Goal: Information Seeking & Learning: Learn about a topic

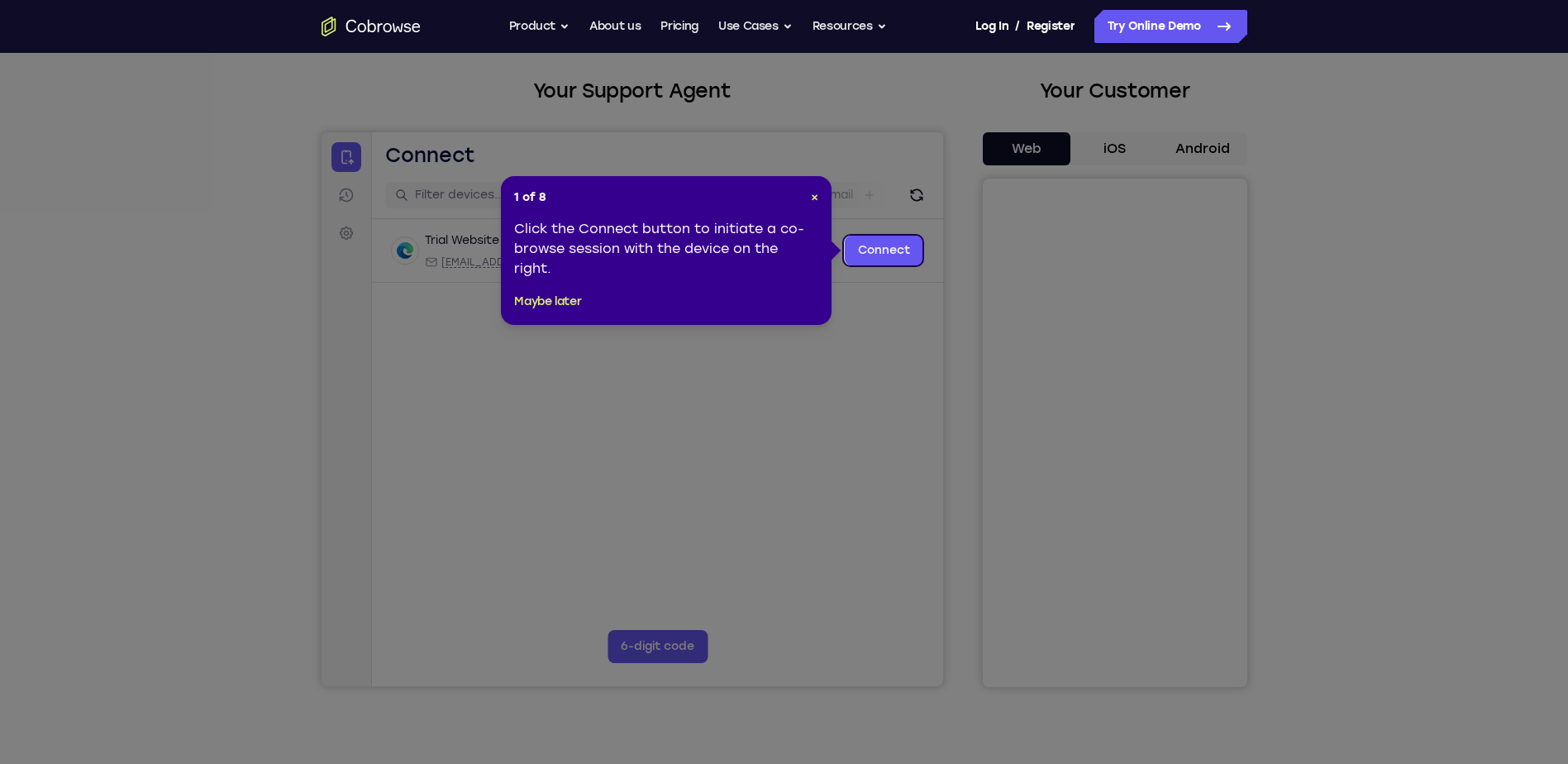
click at [735, 227] on div "Click the Connect button to initiate a co-browse session with the device on the…" at bounding box center [666, 249] width 304 height 59
click at [812, 198] on span "×" at bounding box center [814, 198] width 7 height 14
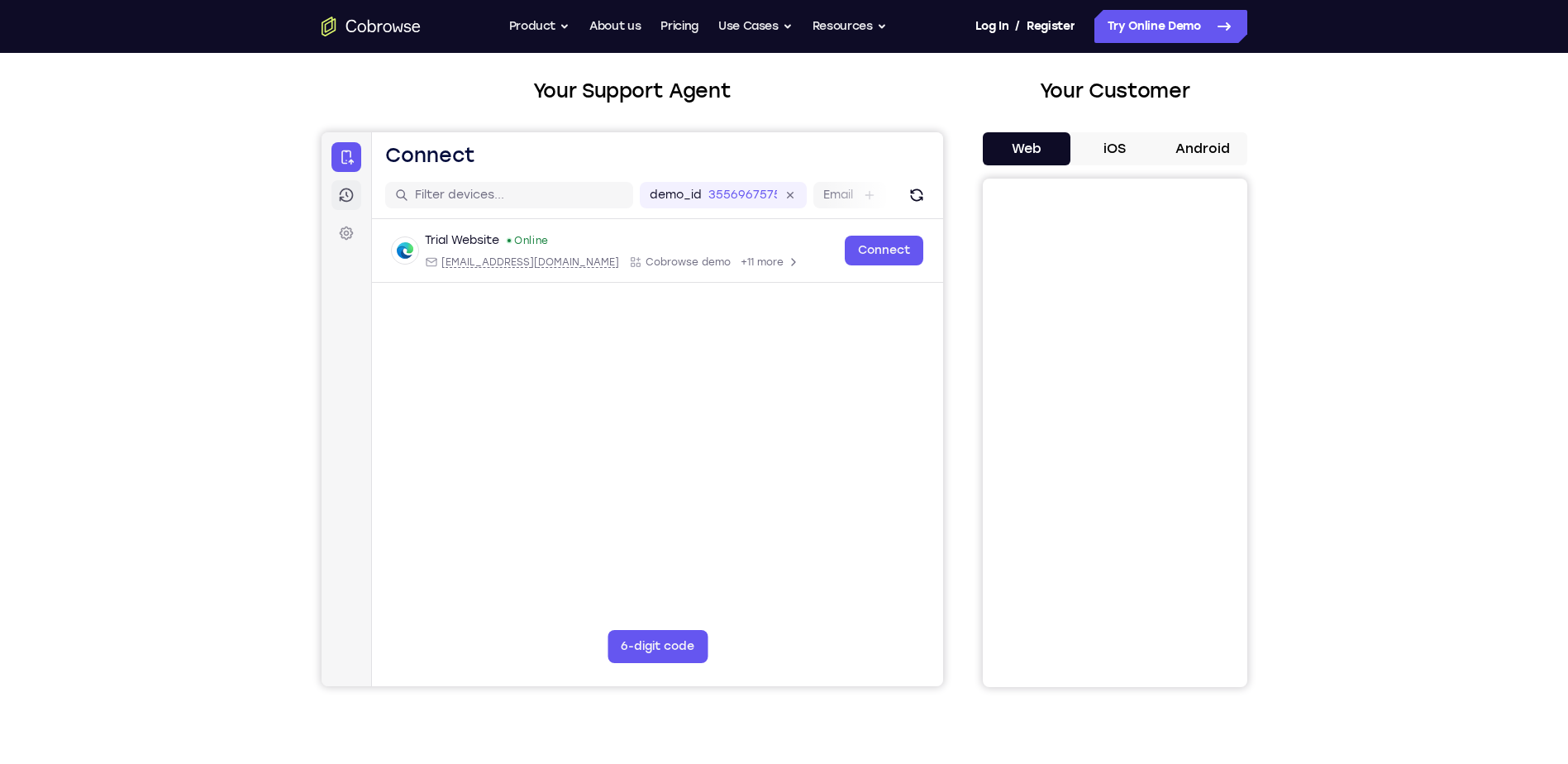
click at [358, 196] on link "Sessions" at bounding box center [345, 195] width 30 height 30
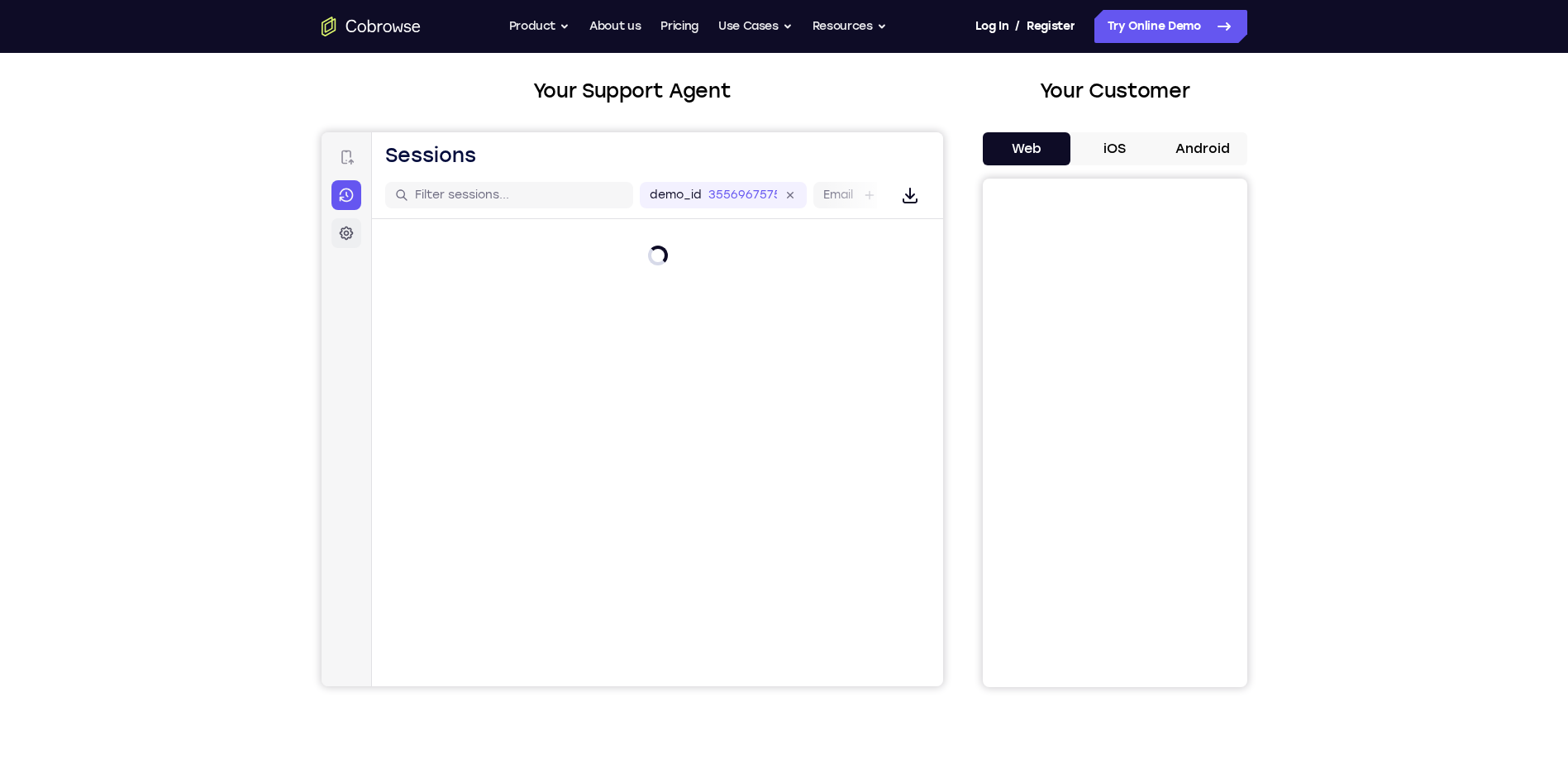
click at [350, 235] on icon at bounding box center [346, 233] width 16 height 16
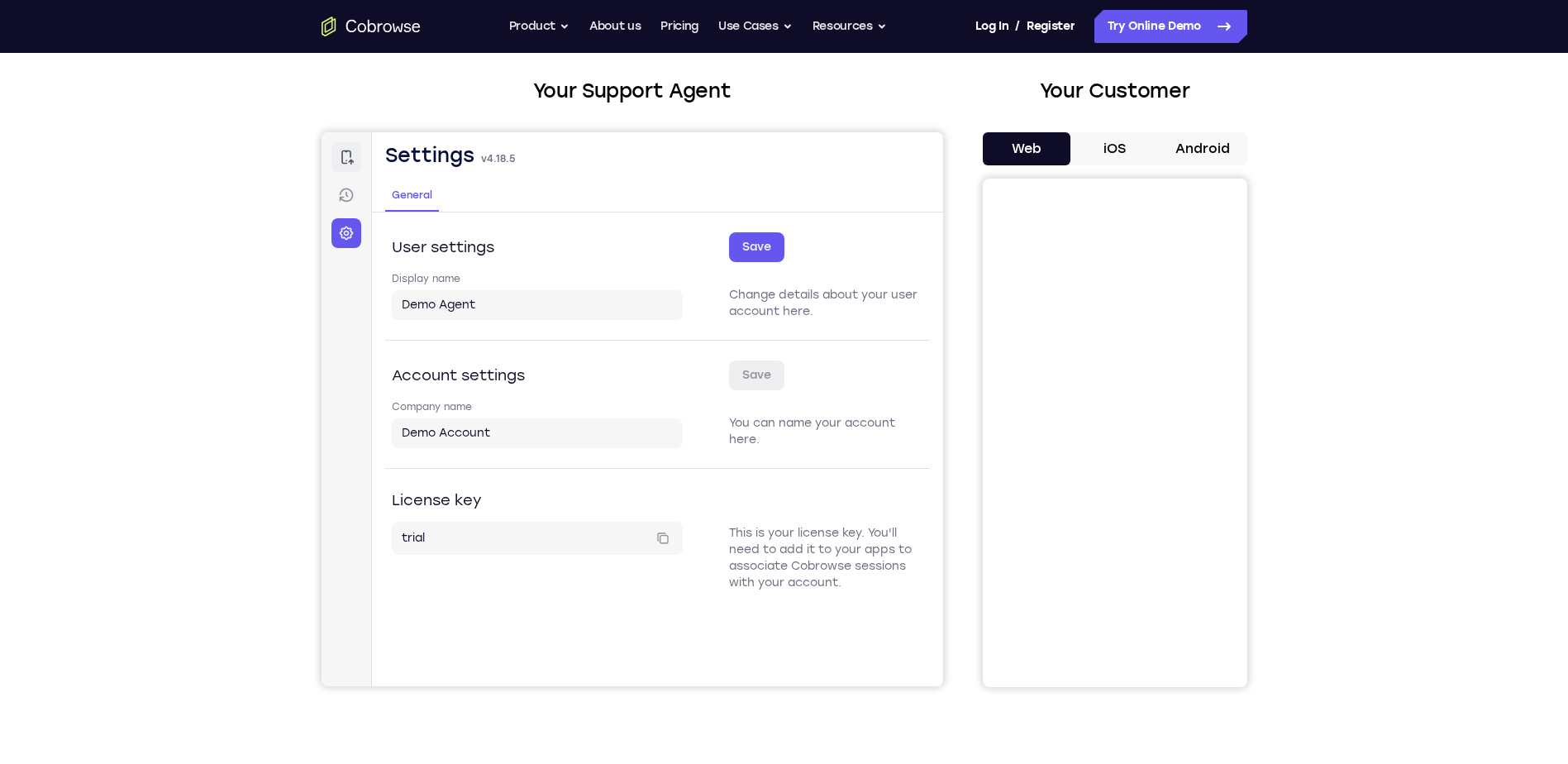
click at [341, 170] on link "Connect" at bounding box center [345, 156] width 30 height 30
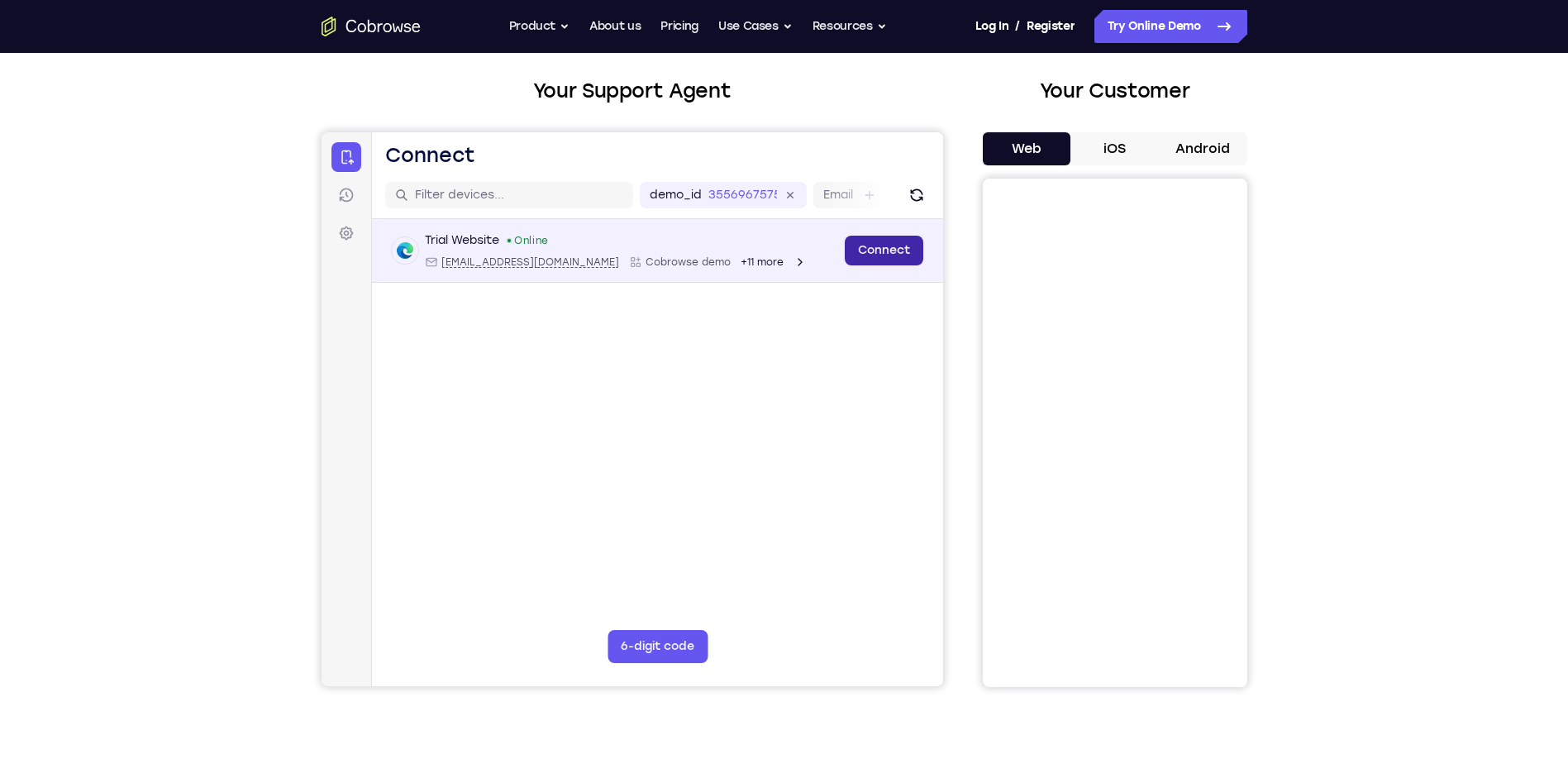
click at [873, 248] on link "Connect" at bounding box center [882, 250] width 78 height 30
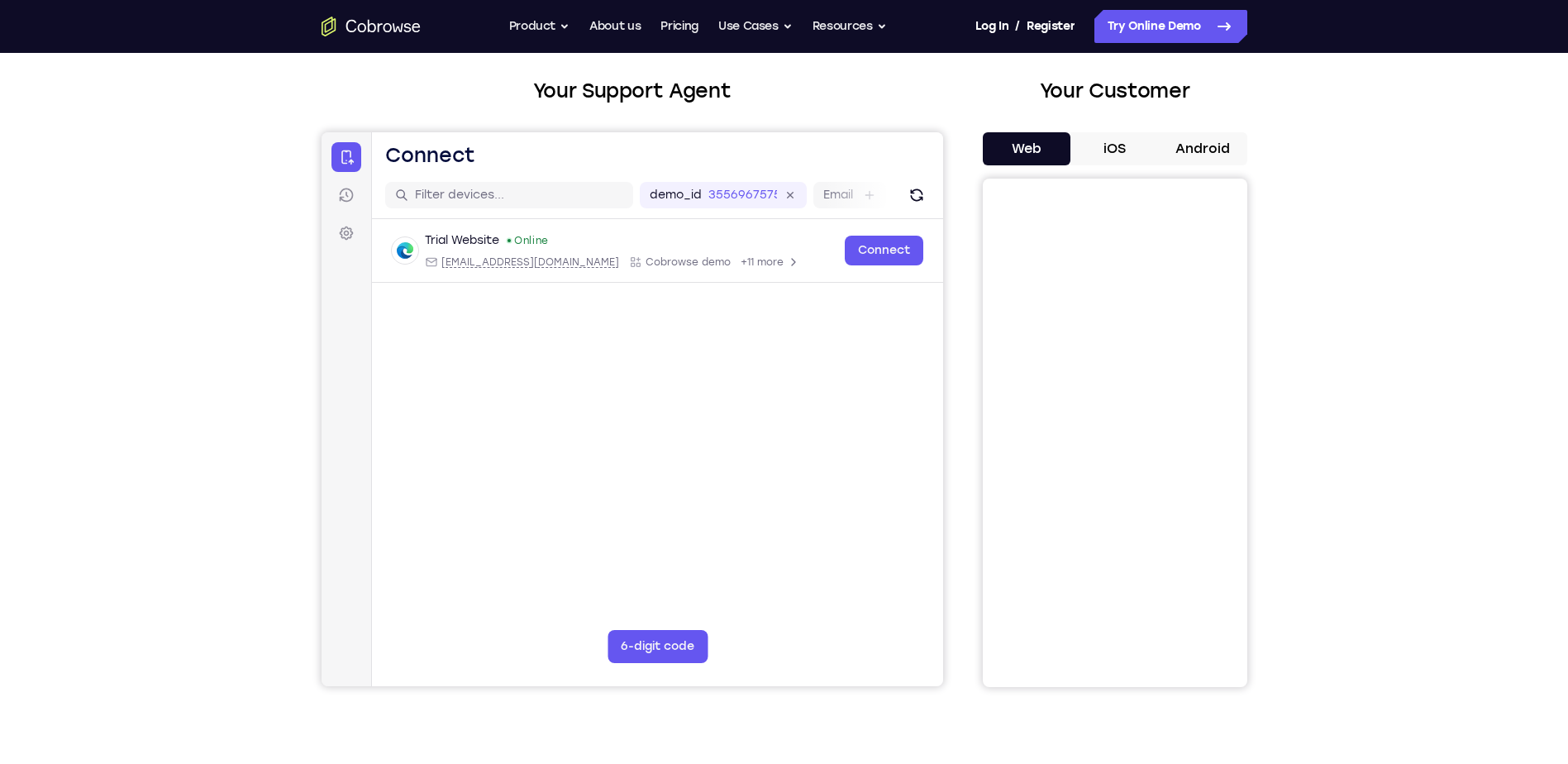
click at [543, 170] on header "Open main menu Connect" at bounding box center [656, 152] width 571 height 40
drag, startPoint x: 858, startPoint y: 201, endPoint x: 619, endPoint y: 196, distance: 239.1
click at [636, 198] on div "Email" at bounding box center [635, 195] width 73 height 26
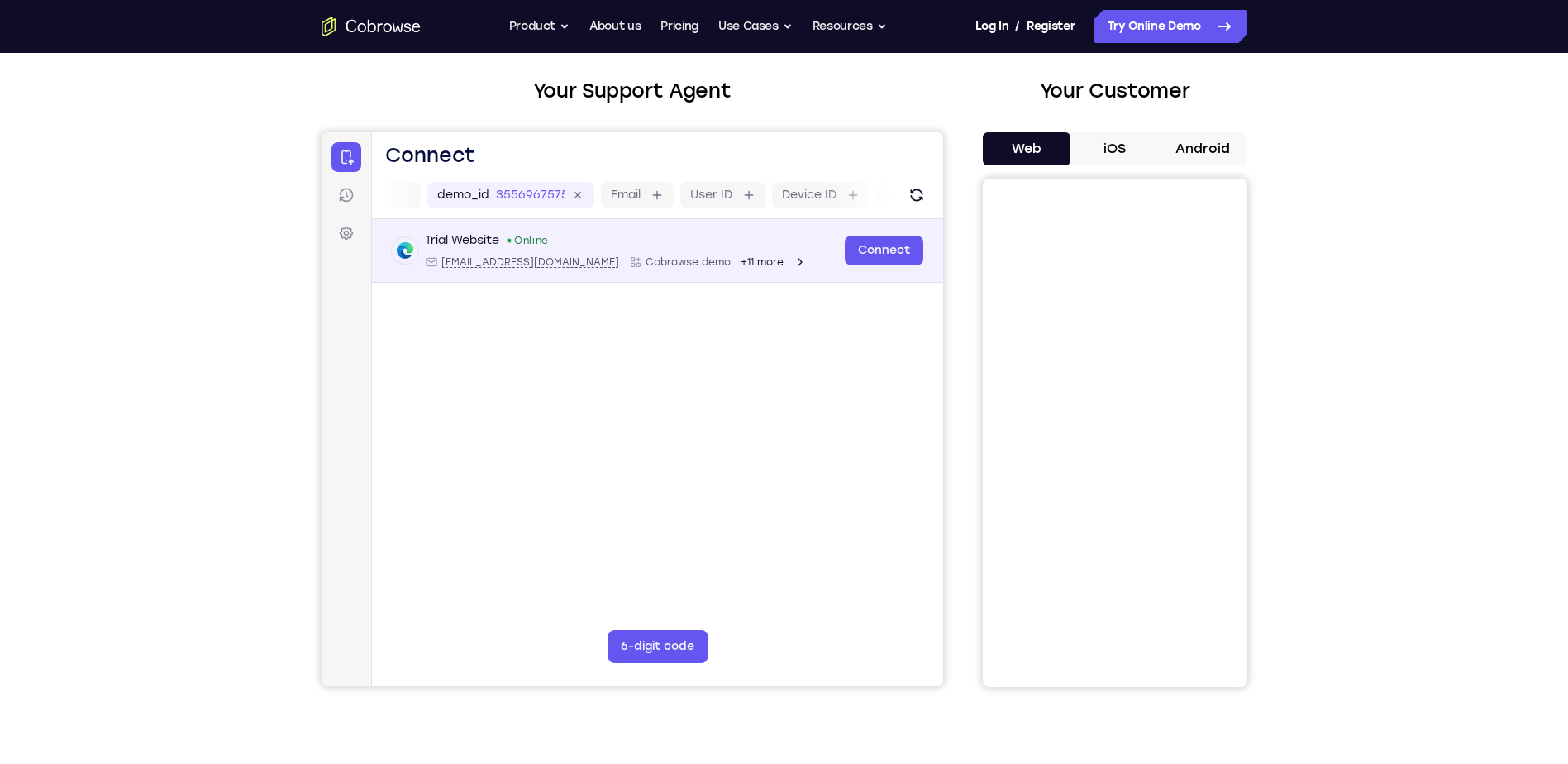
click at [793, 265] on icon "Open device details" at bounding box center [799, 262] width 13 height 13
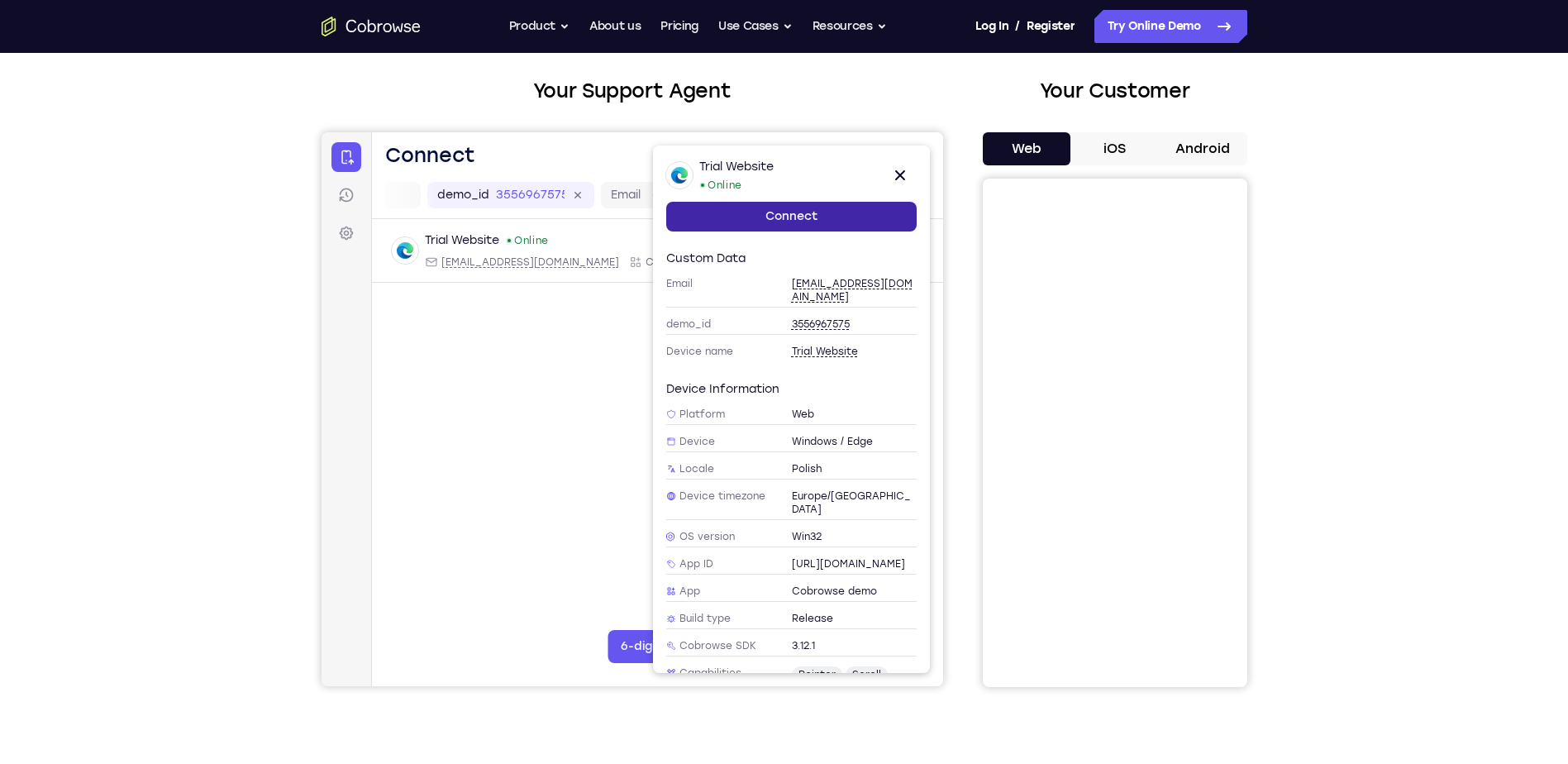
scroll to position [0, 0]
click at [891, 180] on icon at bounding box center [899, 175] width 20 height 20
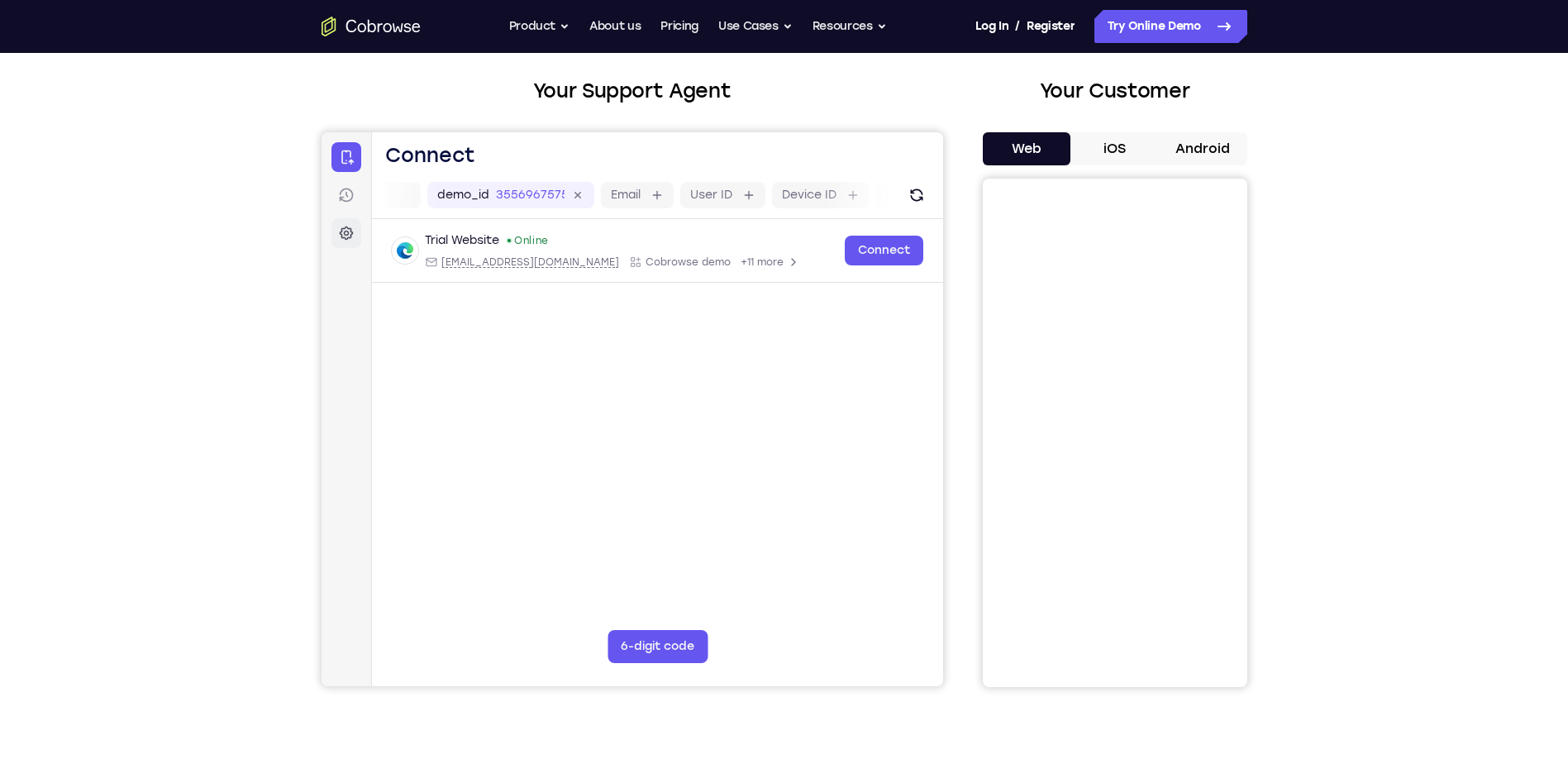
click at [352, 225] on icon at bounding box center [346, 233] width 16 height 16
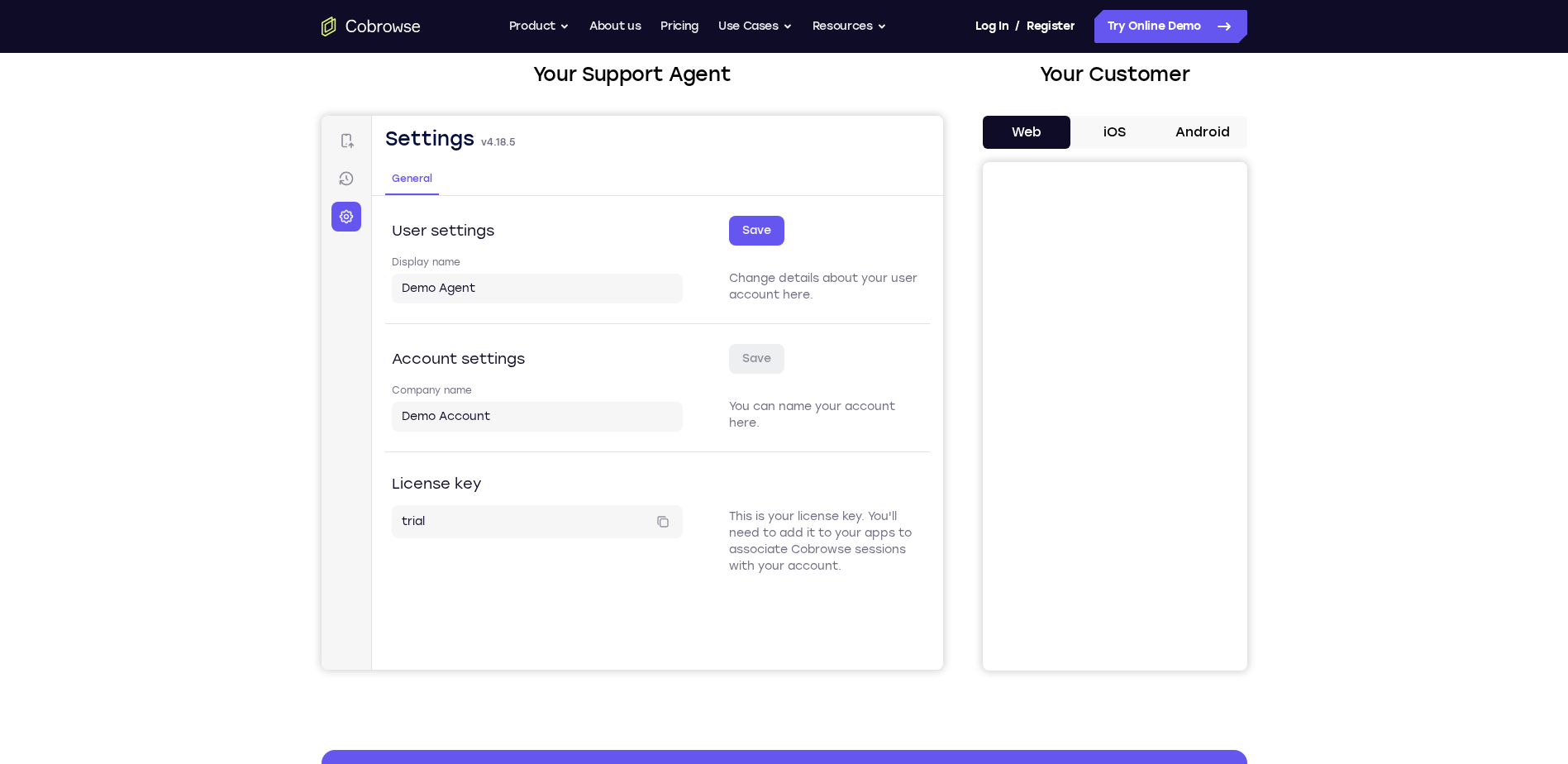
scroll to position [83, 0]
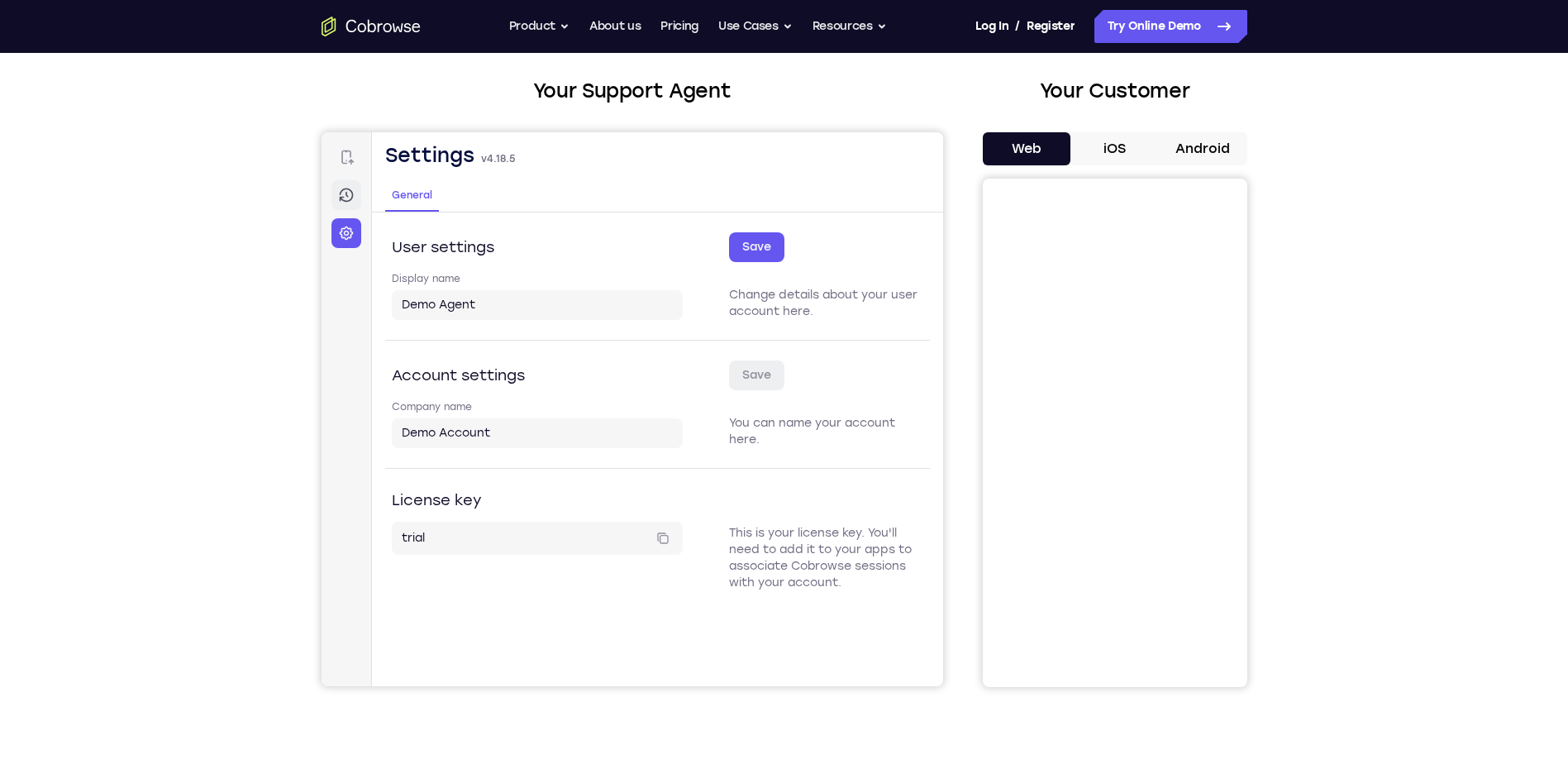
click at [346, 206] on link "Sessions" at bounding box center [345, 195] width 30 height 30
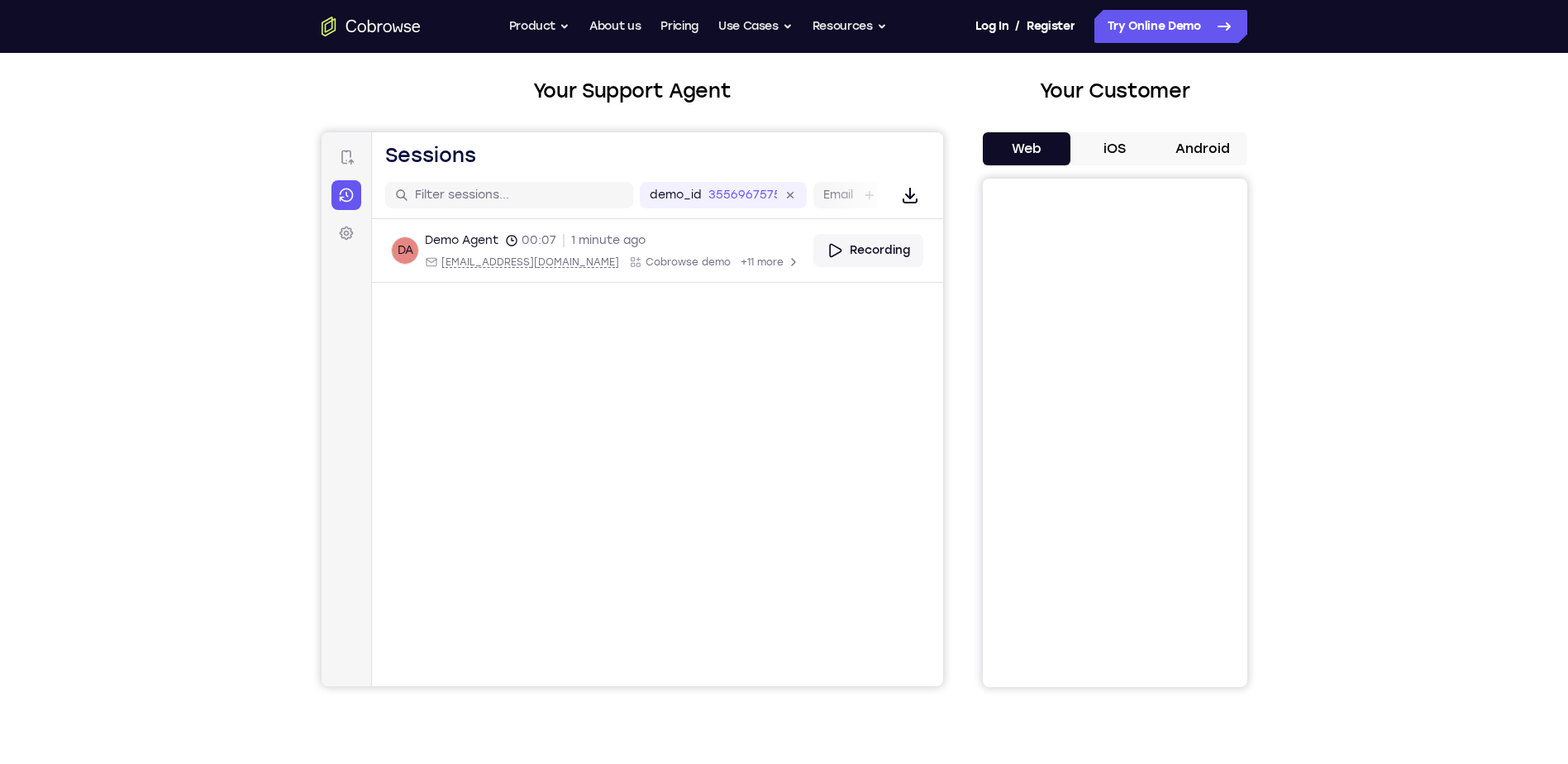
click at [365, 161] on nav "Connect Sessions Settings" at bounding box center [346, 408] width 50 height 554
click at [363, 161] on nav "Connect Sessions Settings" at bounding box center [346, 408] width 50 height 554
click at [352, 161] on icon at bounding box center [346, 157] width 16 height 16
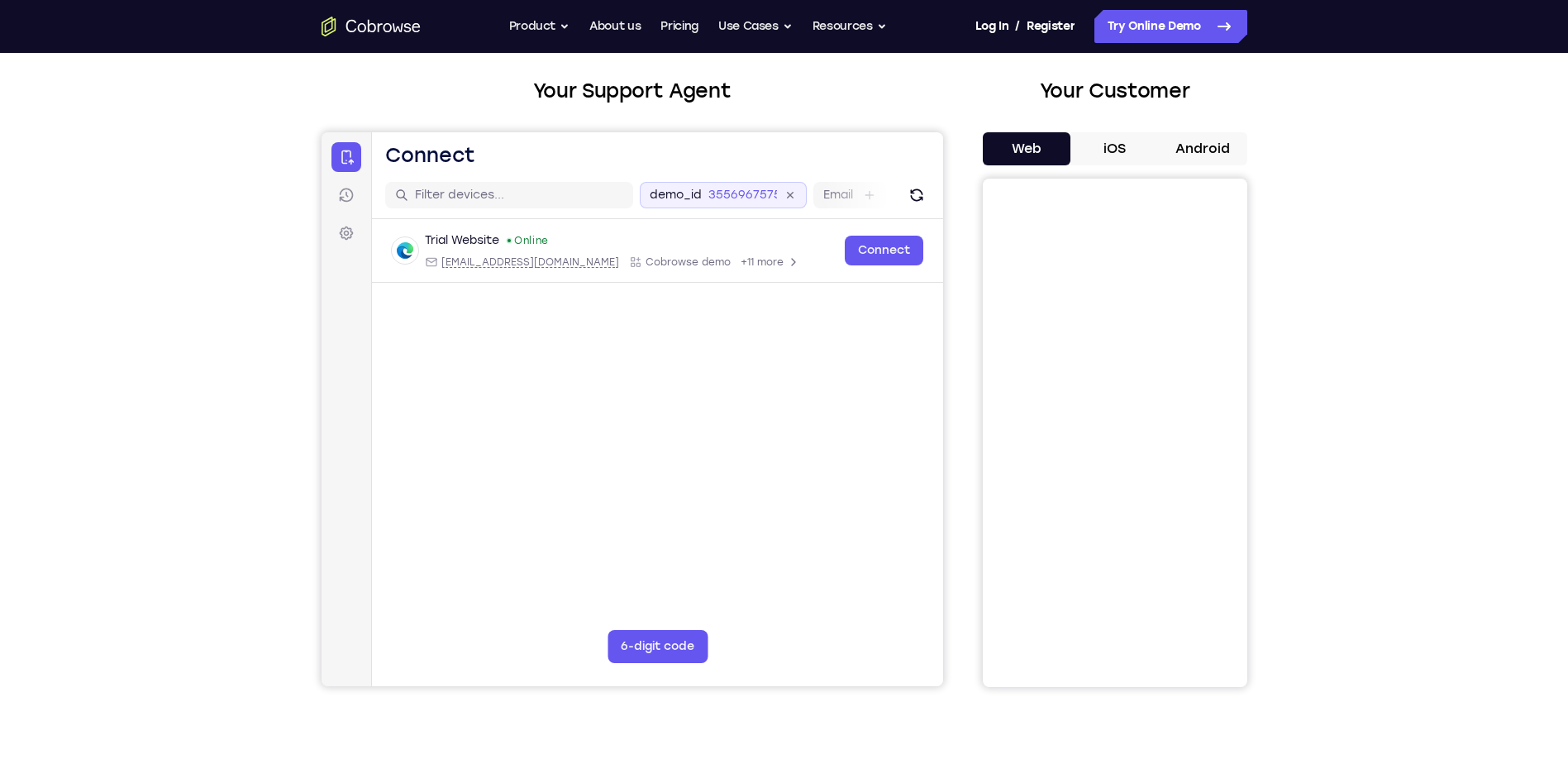
click at [770, 205] on div "demo_id 3556967575" at bounding box center [723, 195] width 167 height 26
click at [747, 201] on label "Email" at bounding box center [750, 195] width 30 height 16
click at [773, 201] on input "Email" at bounding box center [775, 195] width 4 height 16
click at [747, 201] on icon at bounding box center [748, 195] width 13 height 13
click at [747, 201] on label "Device ID" at bounding box center [721, 195] width 55 height 16
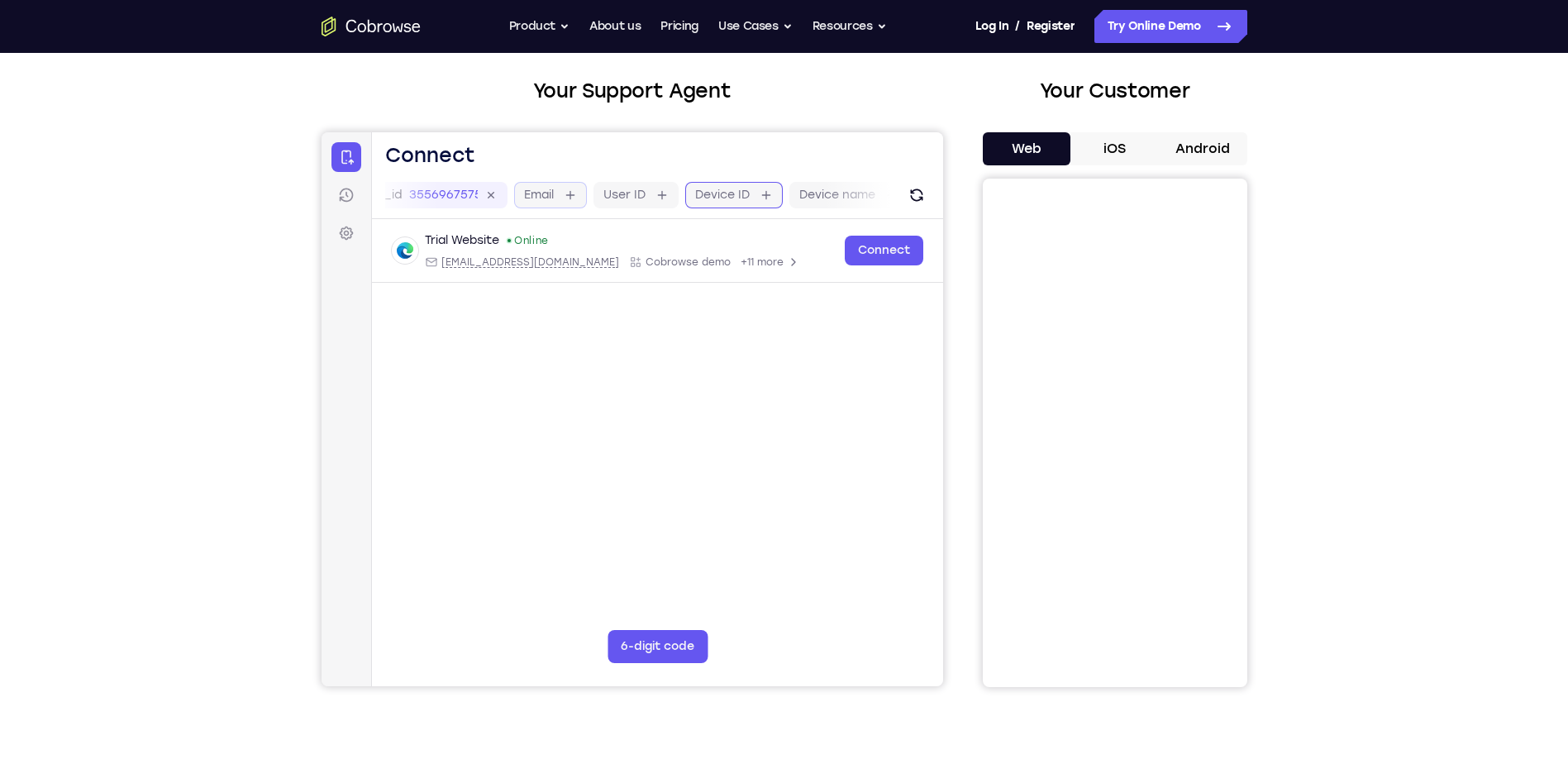
click at [756, 201] on input "Device ID" at bounding box center [758, 195] width 4 height 16
click at [915, 197] on icon "Refresh" at bounding box center [915, 195] width 16 height 16
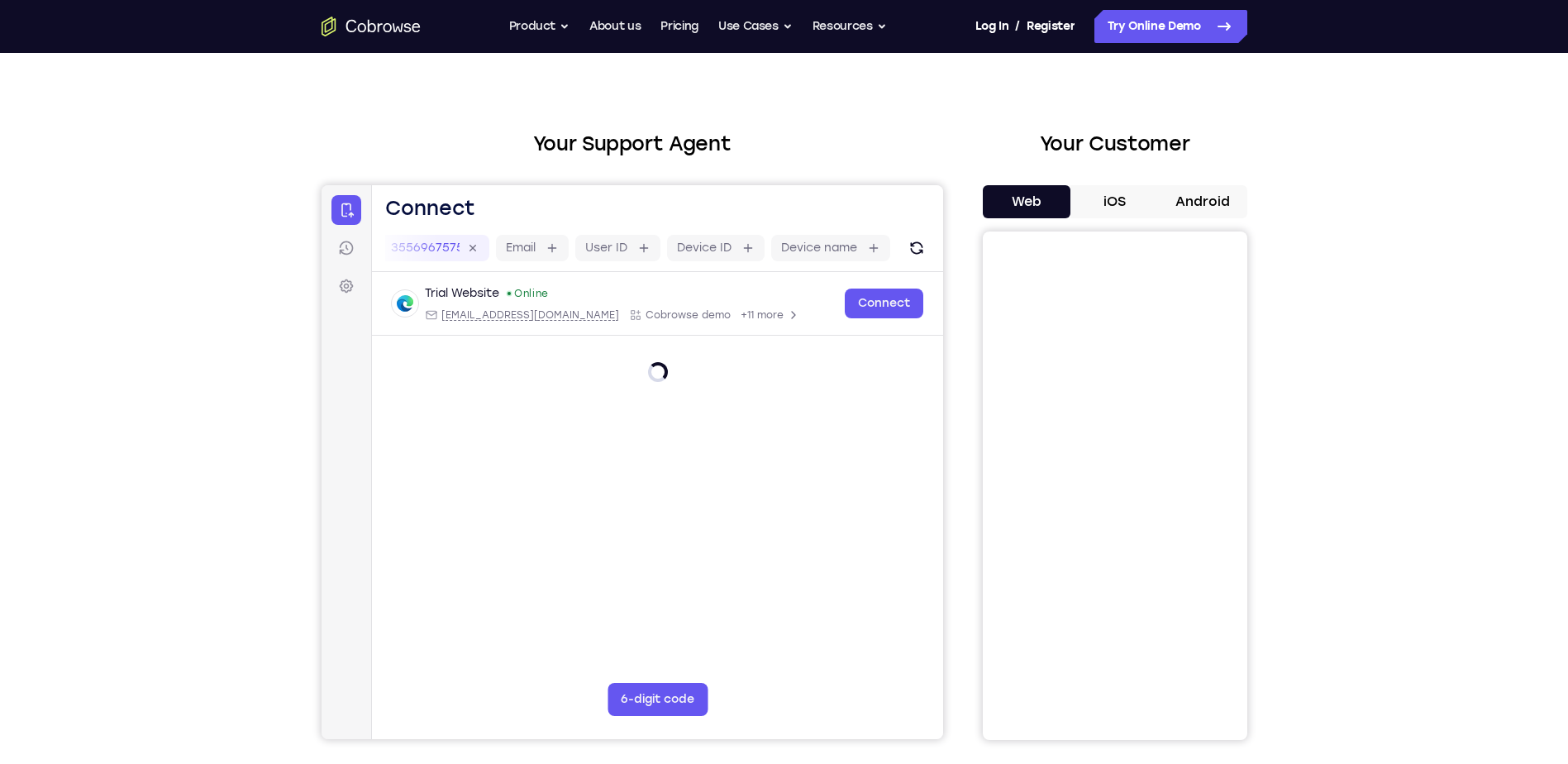
scroll to position [0, 0]
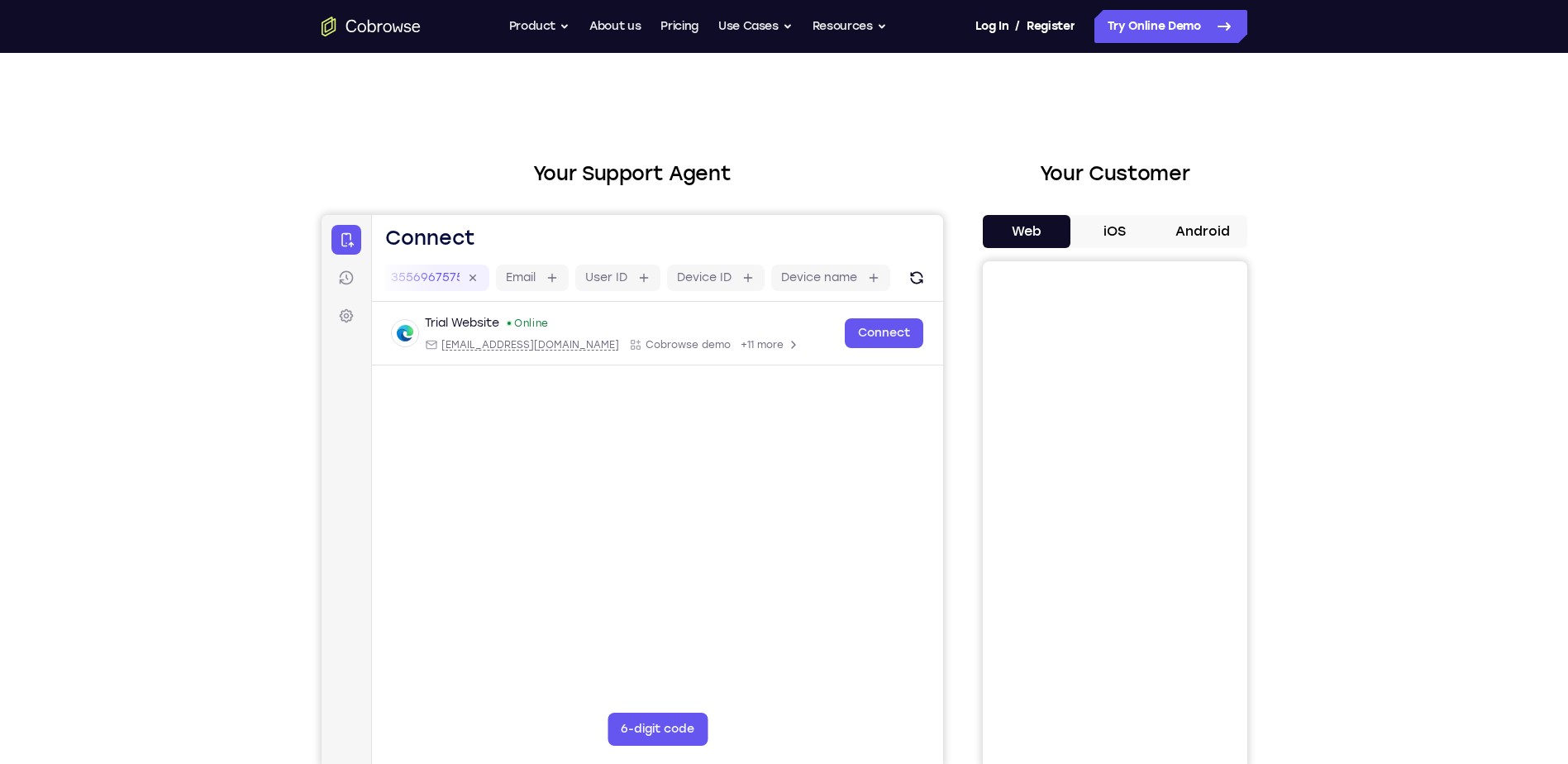
click at [1077, 215] on button "iOS" at bounding box center [1114, 231] width 89 height 33
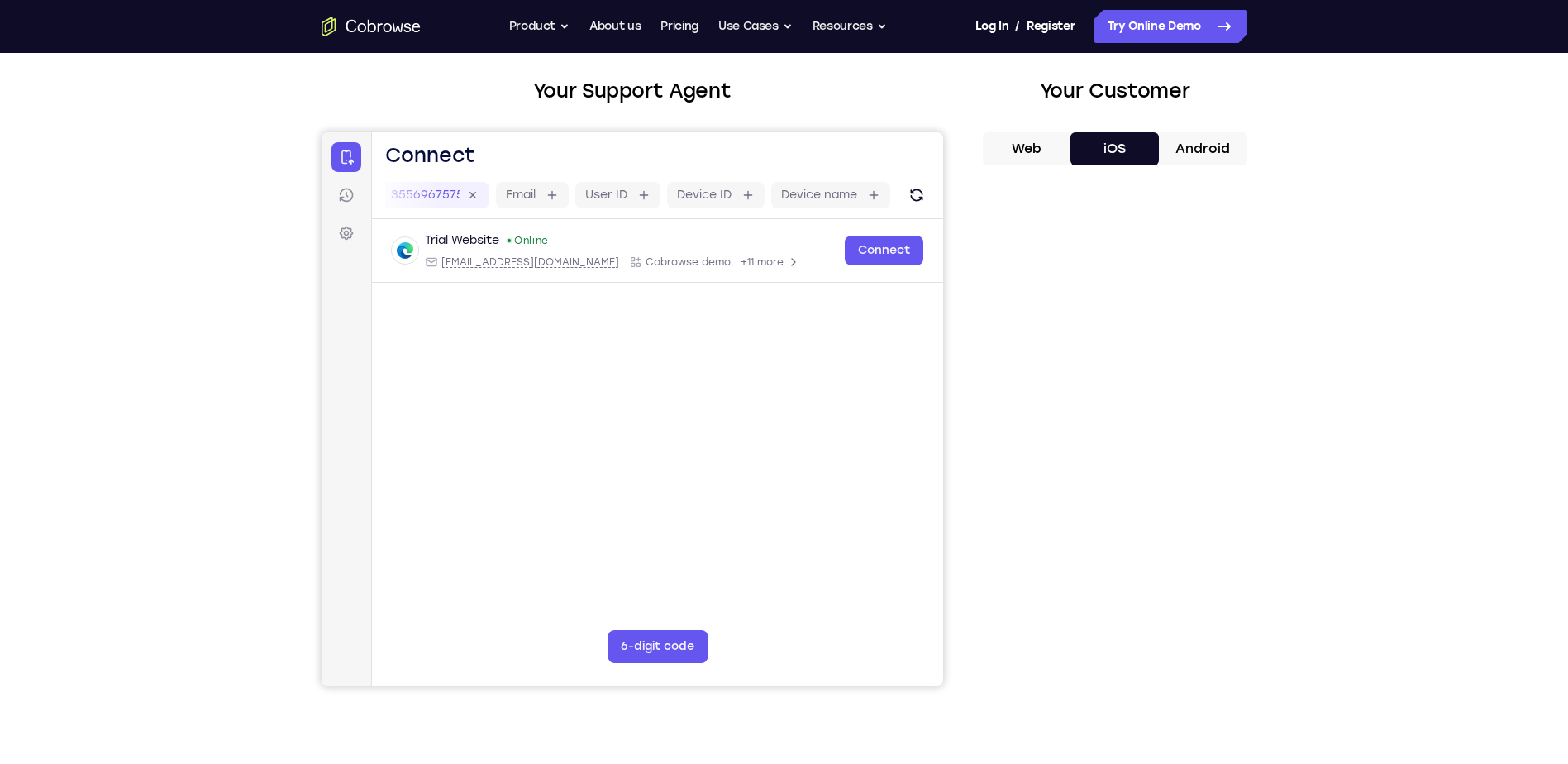
click at [512, 485] on main "demo_id 3556967575 3556967575 Email User ID Device ID Device name 6-digit code …" at bounding box center [656, 449] width 571 height 554
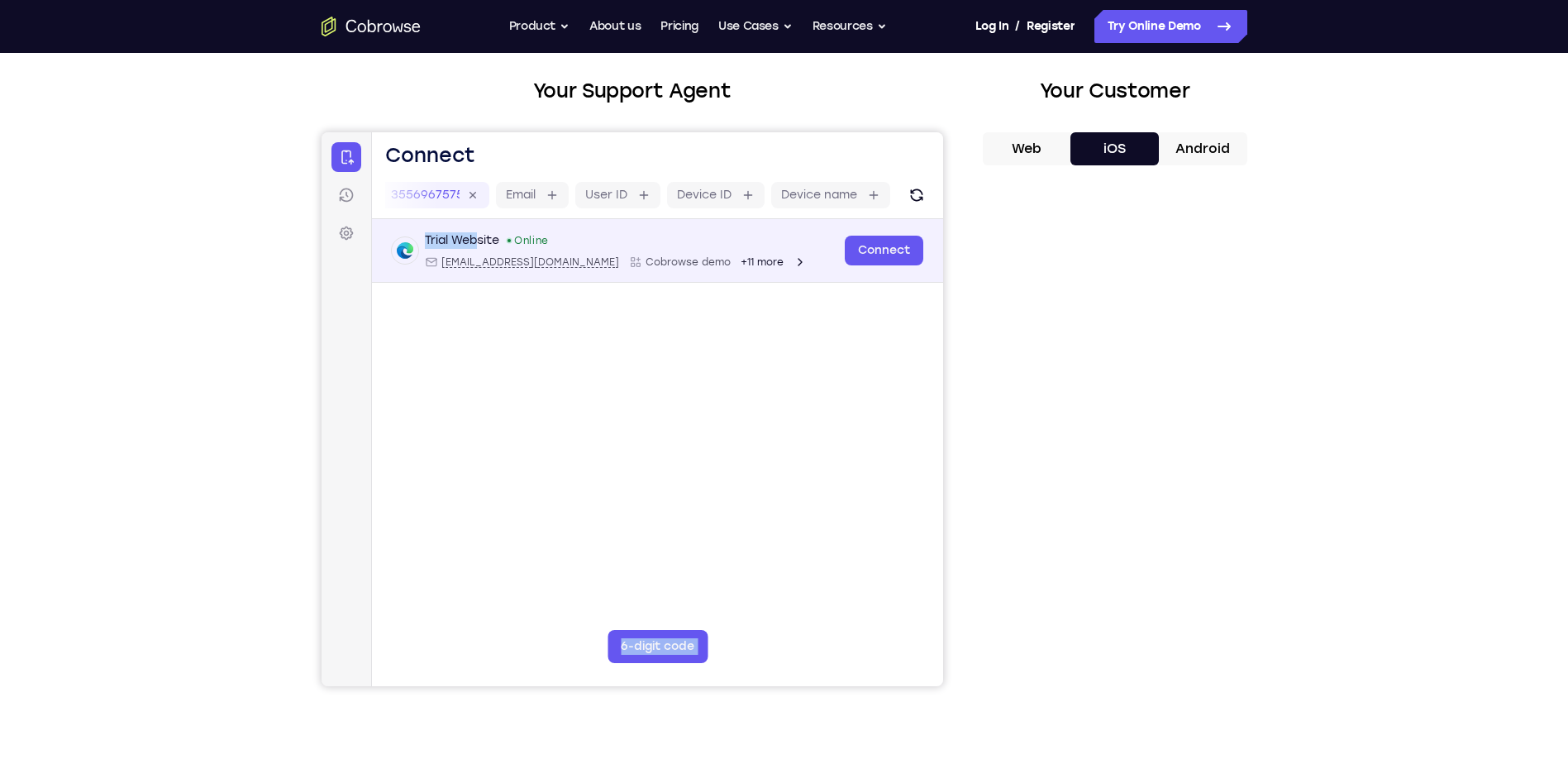
drag, startPoint x: 421, startPoint y: 217, endPoint x: 498, endPoint y: 230, distance: 78.1
click at [320, 132] on div "demo_id 3556967575 3556967575 Email User ID Device ID Device name 6-digit code …" at bounding box center [320, 132] width 0 height 0
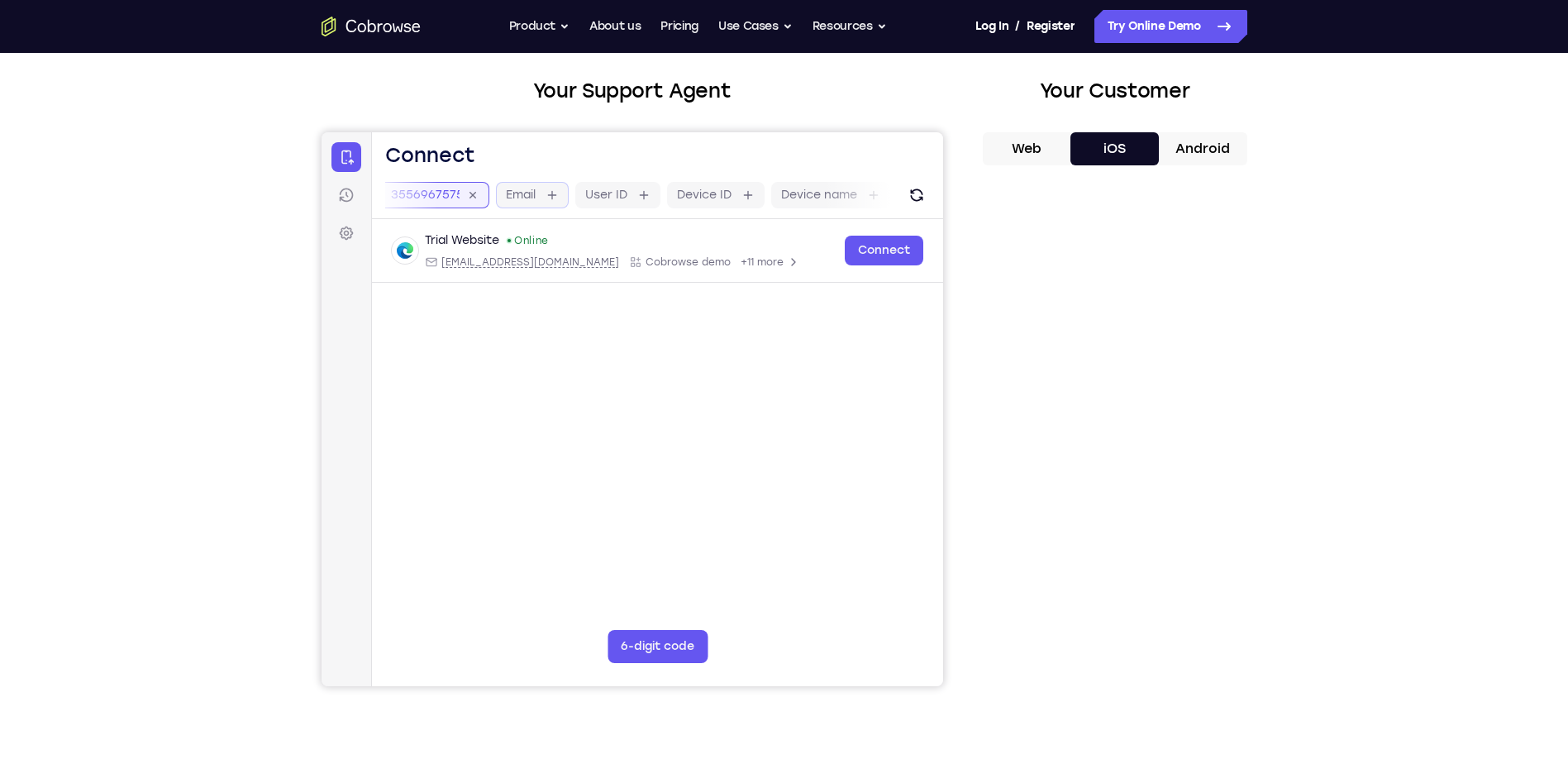
drag, startPoint x: 498, startPoint y: 230, endPoint x: 630, endPoint y: 204, distance: 134.5
click at [624, 204] on div "demo_id 3556967575 3556967575 Email User ID Device ID Device name" at bounding box center [605, 195] width 568 height 26
drag, startPoint x: 468, startPoint y: 183, endPoint x: 589, endPoint y: 188, distance: 121.1
click at [528, 183] on div at bounding box center [422, 195] width 248 height 26
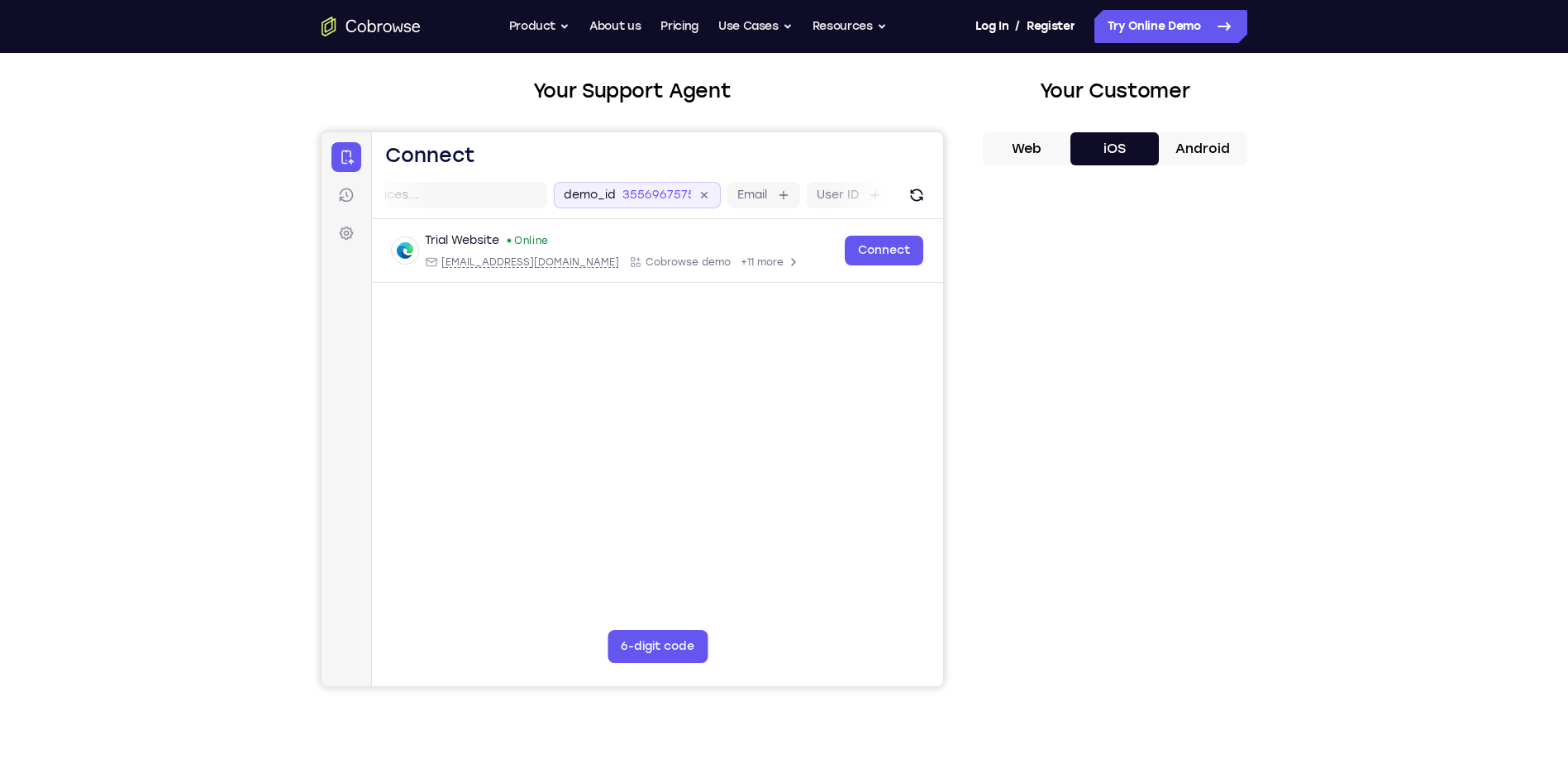
drag, startPoint x: 656, startPoint y: 189, endPoint x: 688, endPoint y: 190, distance: 32.0
click at [688, 189] on div "demo_id 3556967575 3556967575 Email User ID Device ID Device name" at bounding box center [636, 195] width 505 height 26
drag, startPoint x: 649, startPoint y: 198, endPoint x: 981, endPoint y: 224, distance: 333.0
click at [942, 224] on html "Skip to main content Connect Sessions Settings Open main menu Connect demo_id 3…" at bounding box center [631, 408] width 621 height 554
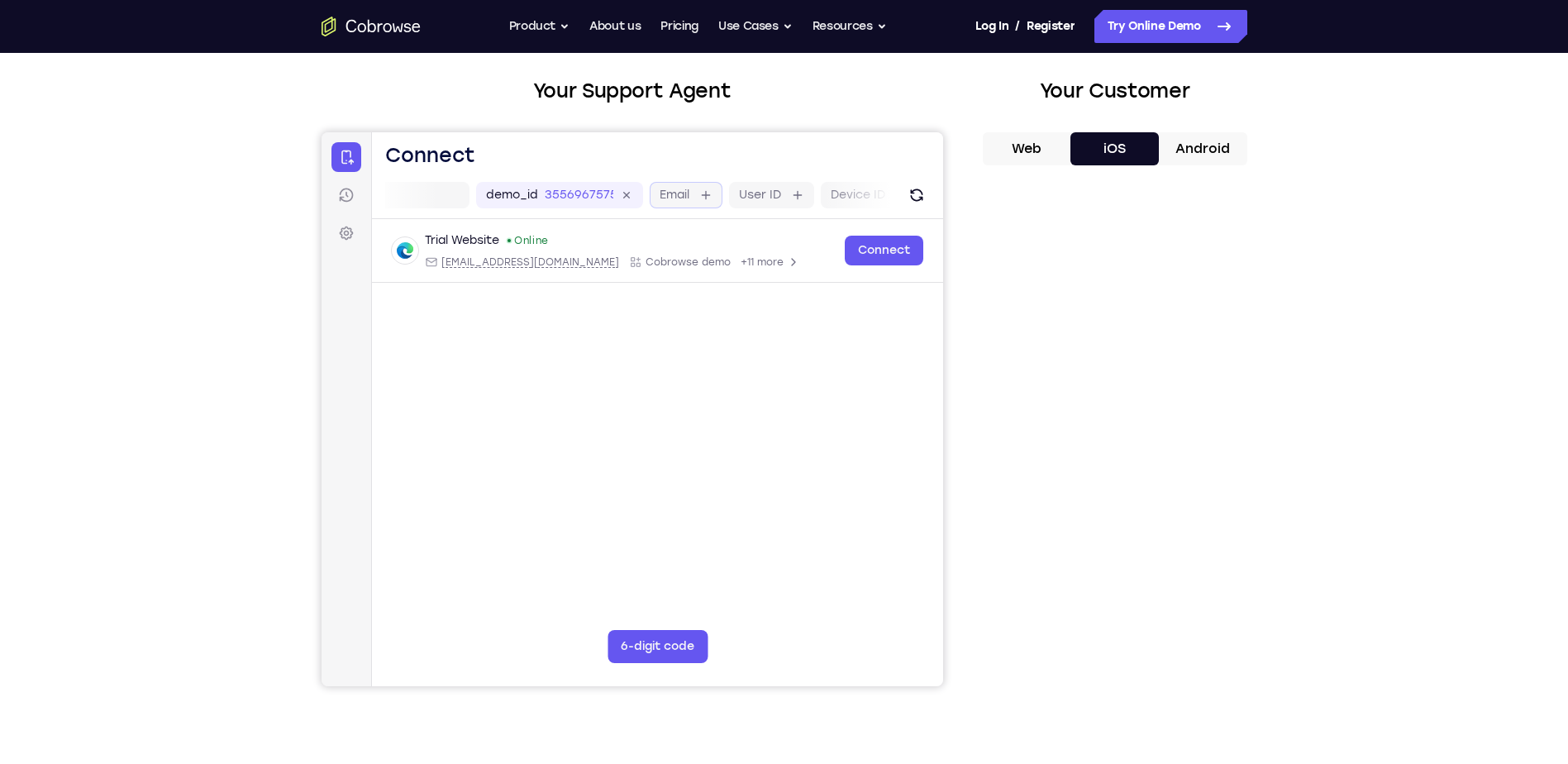
drag, startPoint x: 565, startPoint y: 193, endPoint x: 682, endPoint y: 193, distance: 117.0
click at [682, 193] on div "demo_id 3556967575 3556967575 Email User ID Device ID Device name" at bounding box center [758, 195] width 568 height 26
drag, startPoint x: 729, startPoint y: 197, endPoint x: 599, endPoint y: 203, distance: 130.1
click at [599, 203] on div "demo_id 3556967575 3556967575 Email User ID Device ID Device name" at bounding box center [738, 195] width 568 height 26
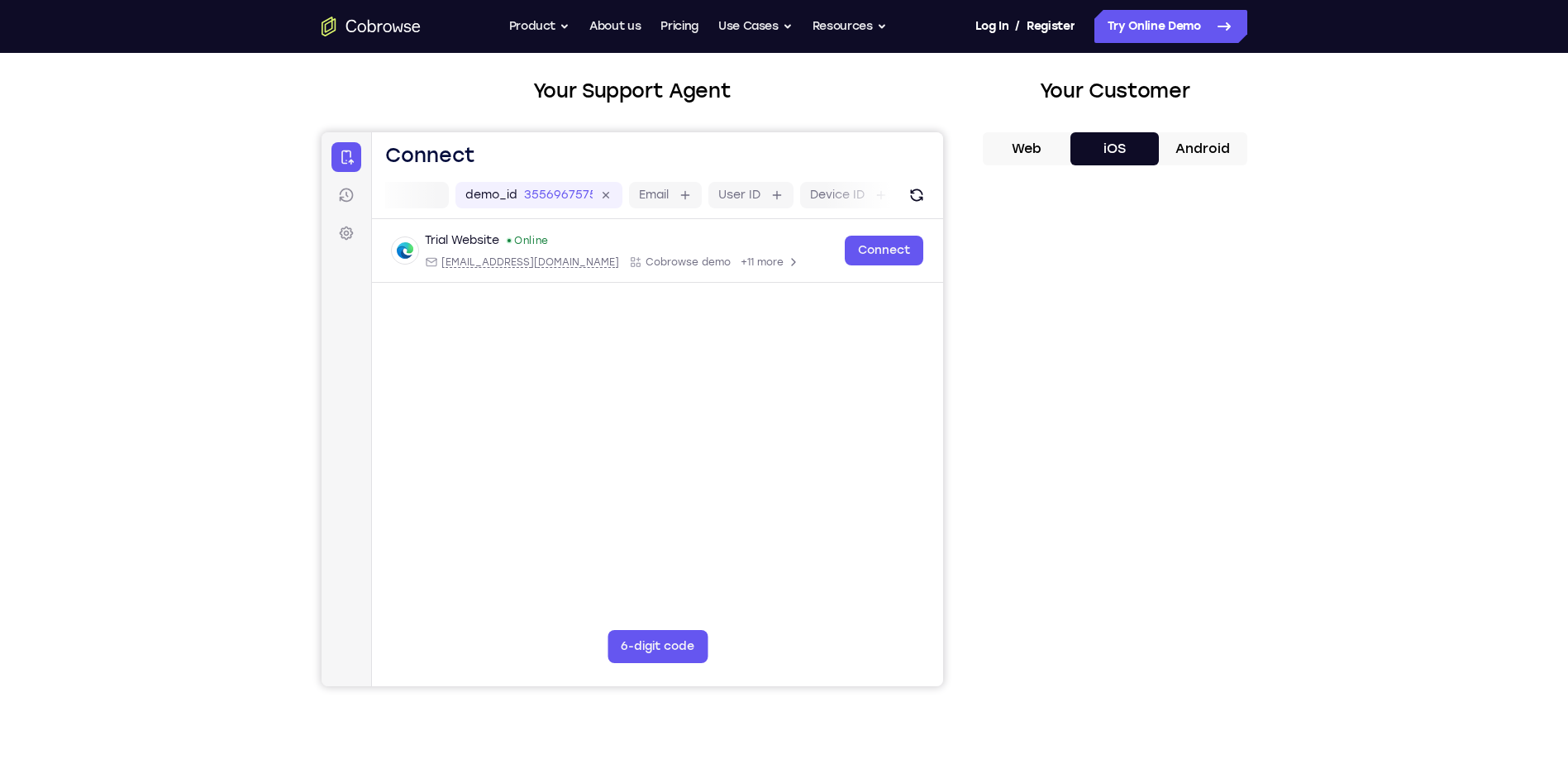
click at [766, 379] on main "demo_id 3556967575 3556967575 Email User ID Device ID Device name 6-digit code …" at bounding box center [656, 449] width 571 height 554
click at [919, 189] on icon "Refresh" at bounding box center [915, 195] width 17 height 17
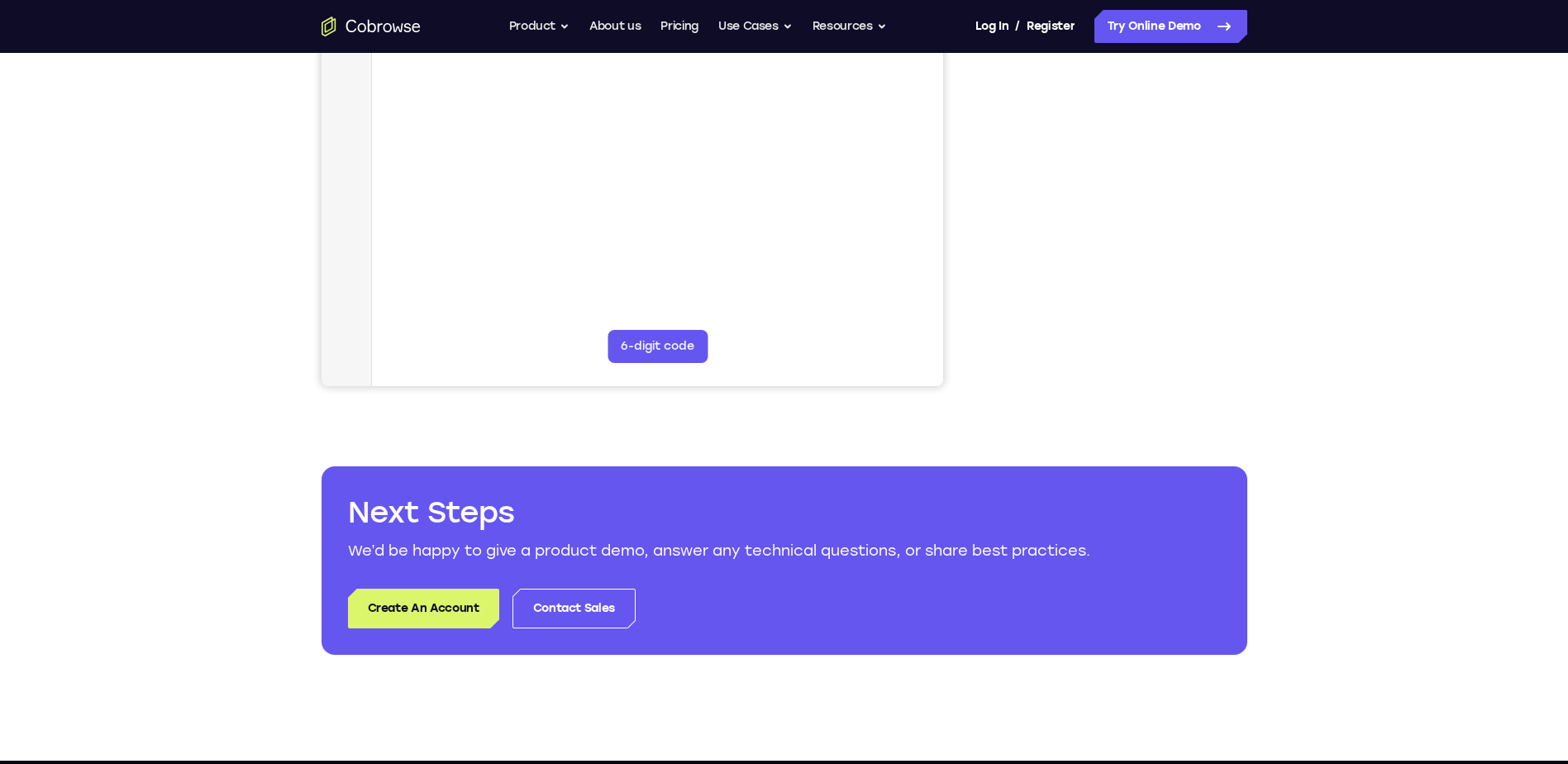
scroll to position [165, 0]
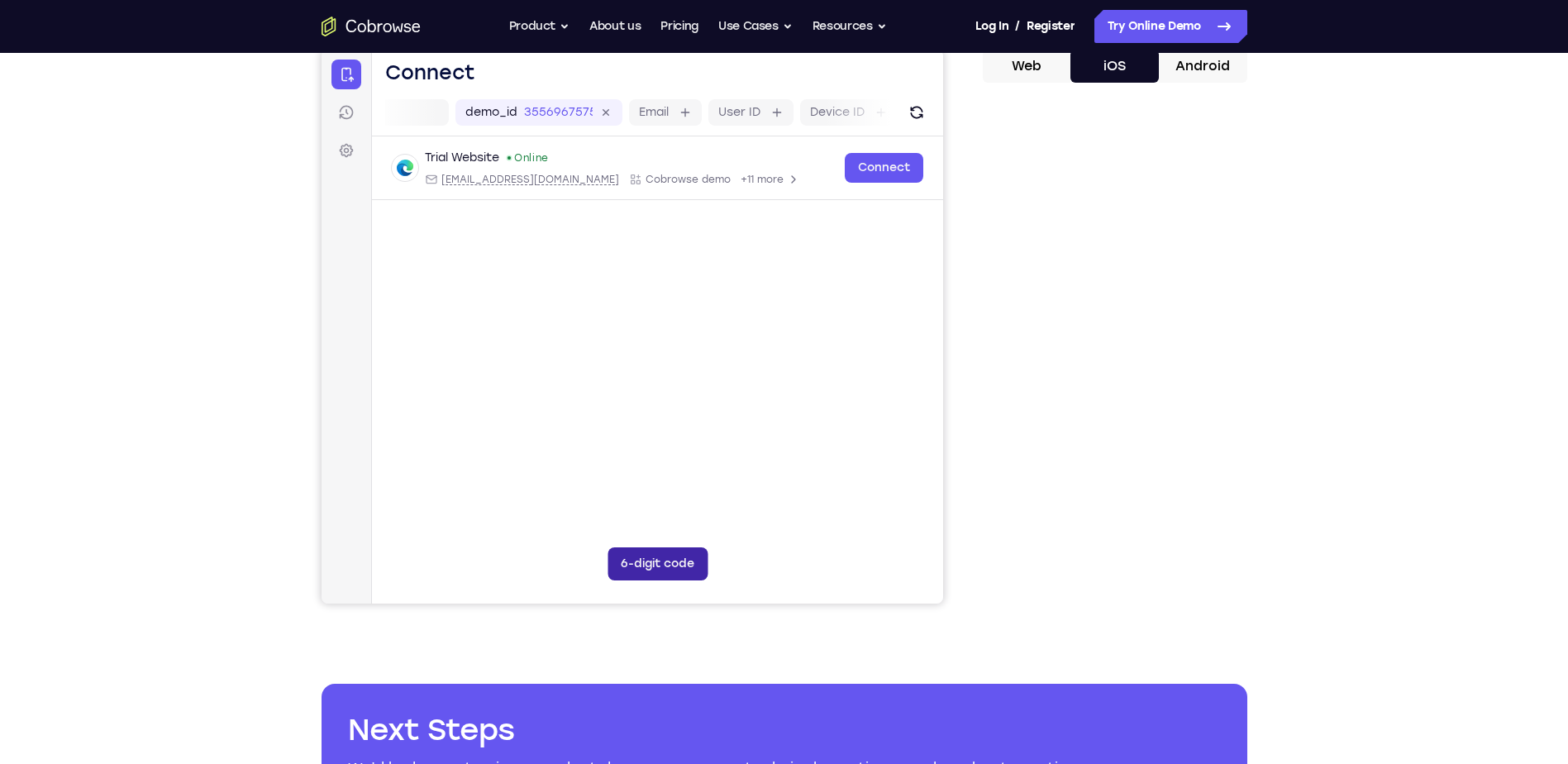
click at [643, 566] on button "6-digit code" at bounding box center [656, 564] width 100 height 33
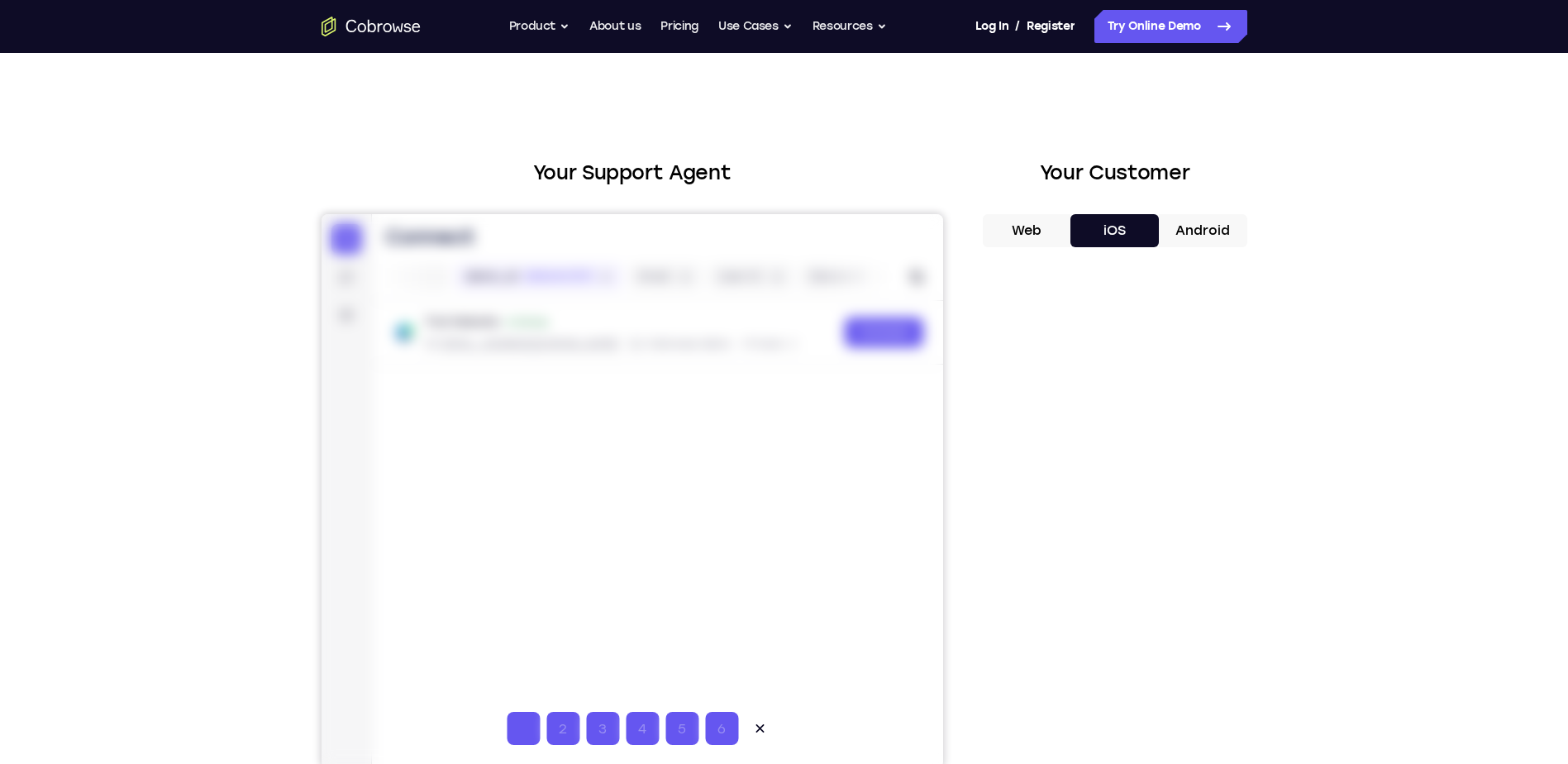
scroll to position [0, 0]
click at [582, 531] on div at bounding box center [631, 491] width 621 height 554
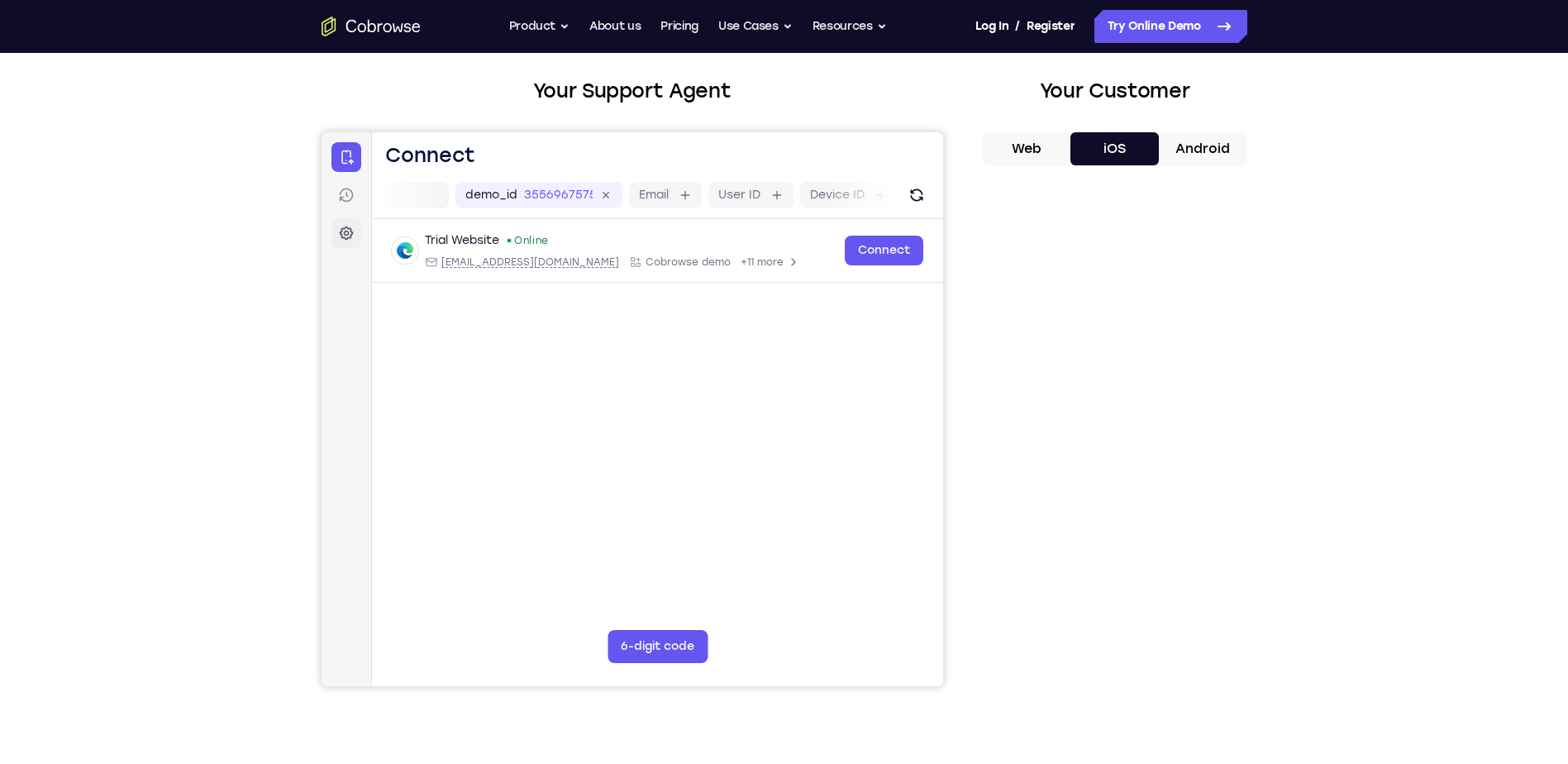
click at [354, 236] on link "Settings" at bounding box center [345, 233] width 30 height 30
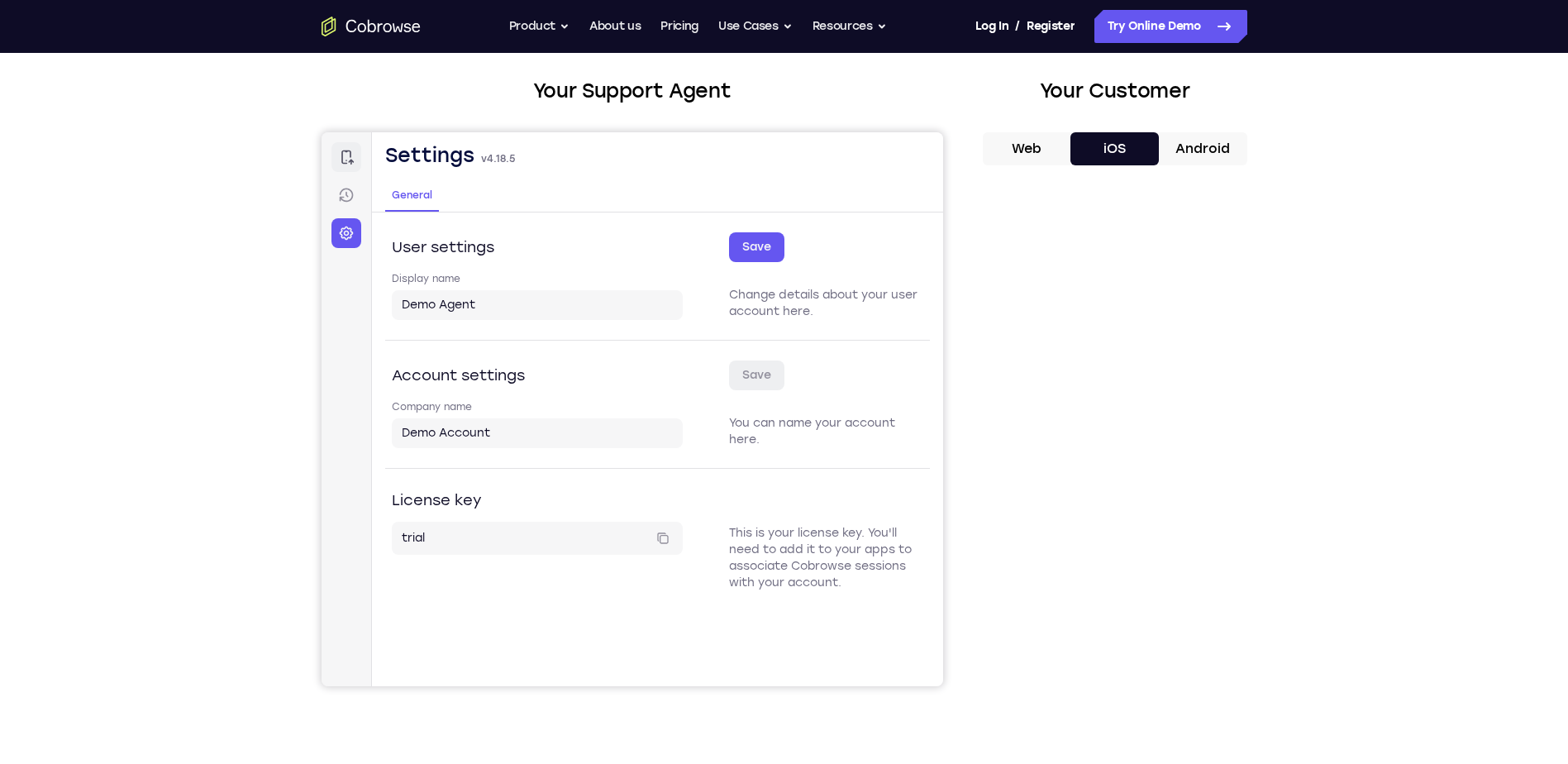
click at [344, 159] on icon at bounding box center [346, 157] width 16 height 16
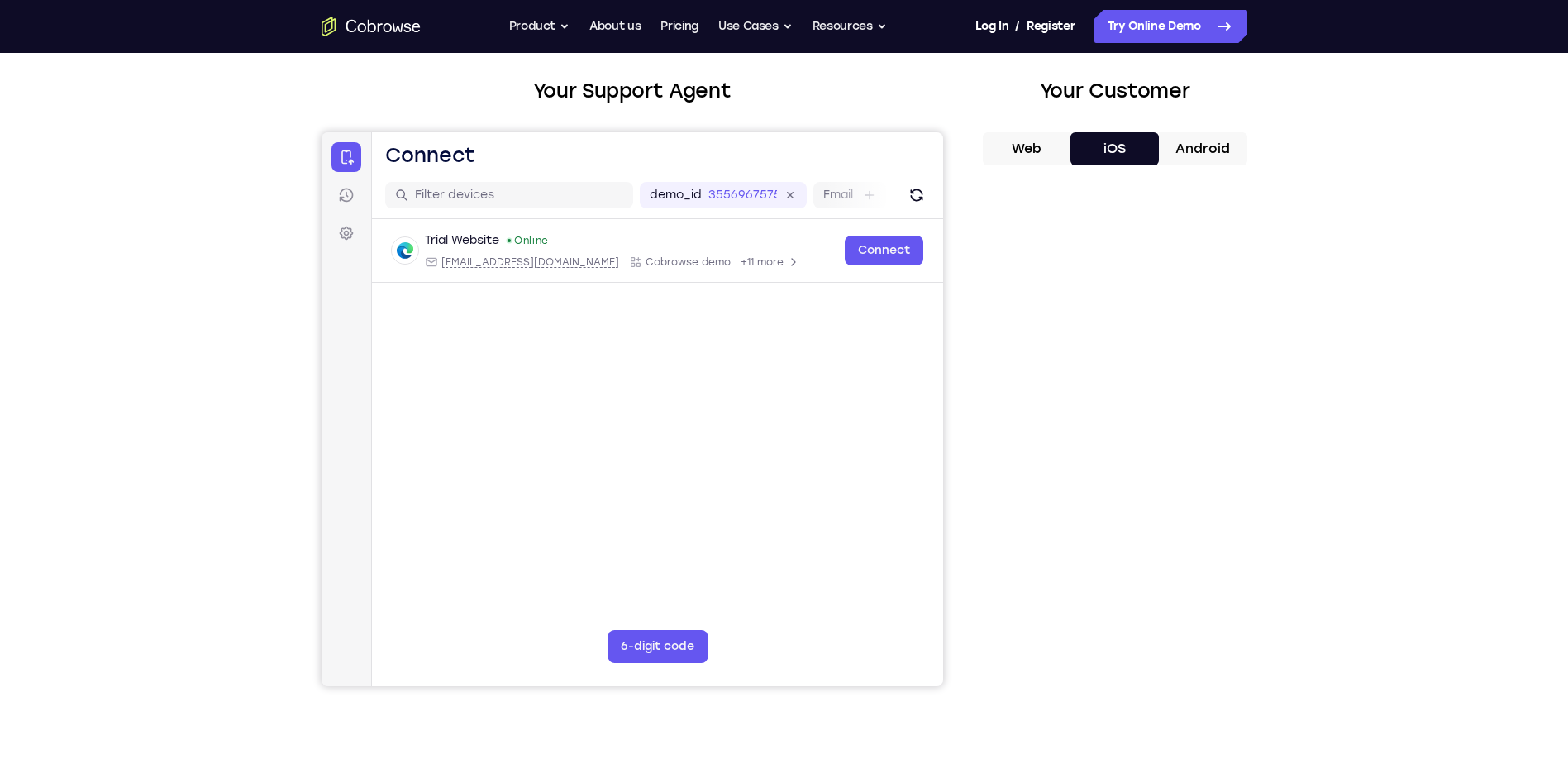
click at [1027, 154] on button "Web" at bounding box center [1027, 148] width 89 height 33
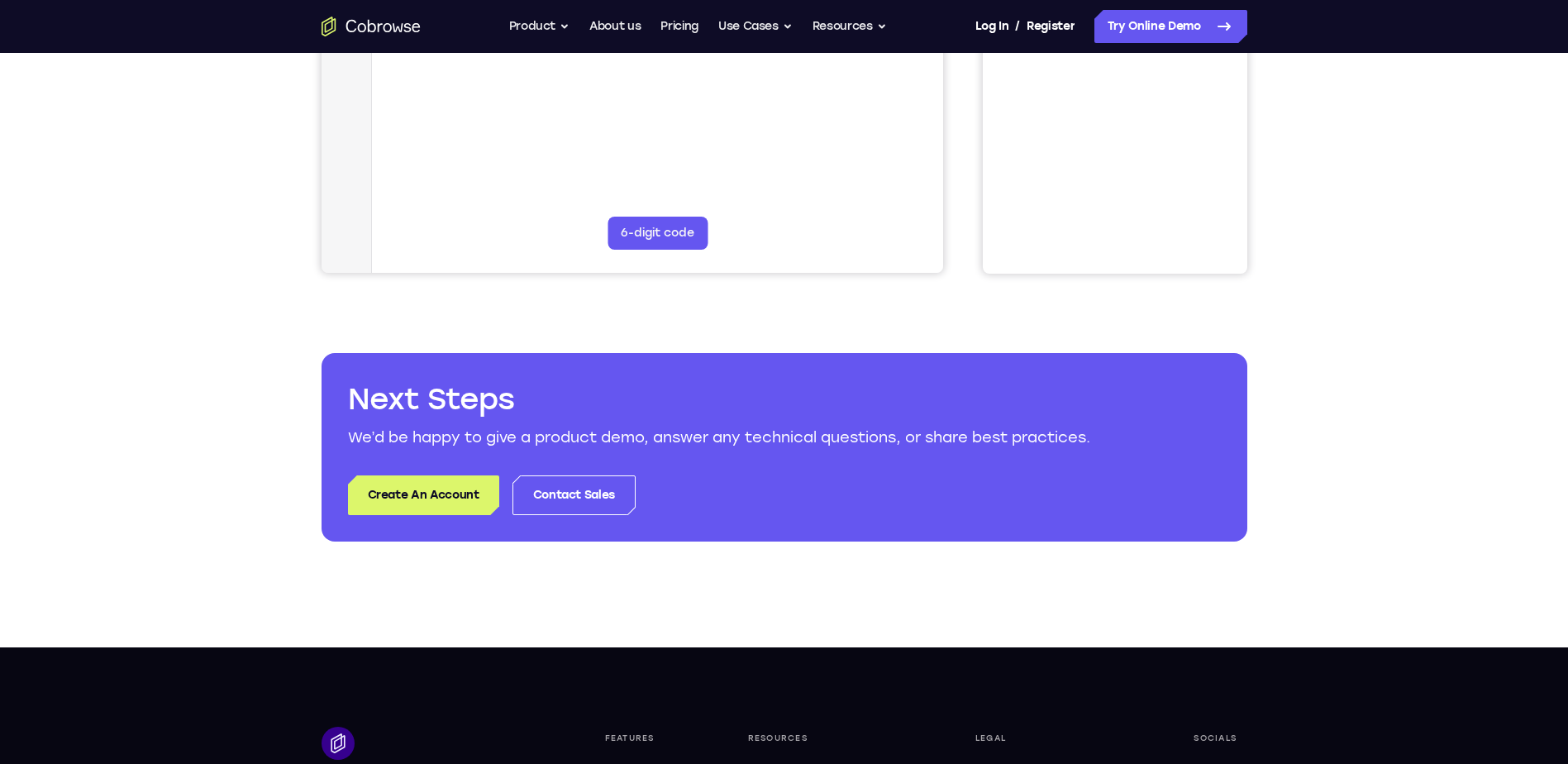
scroll to position [0, 0]
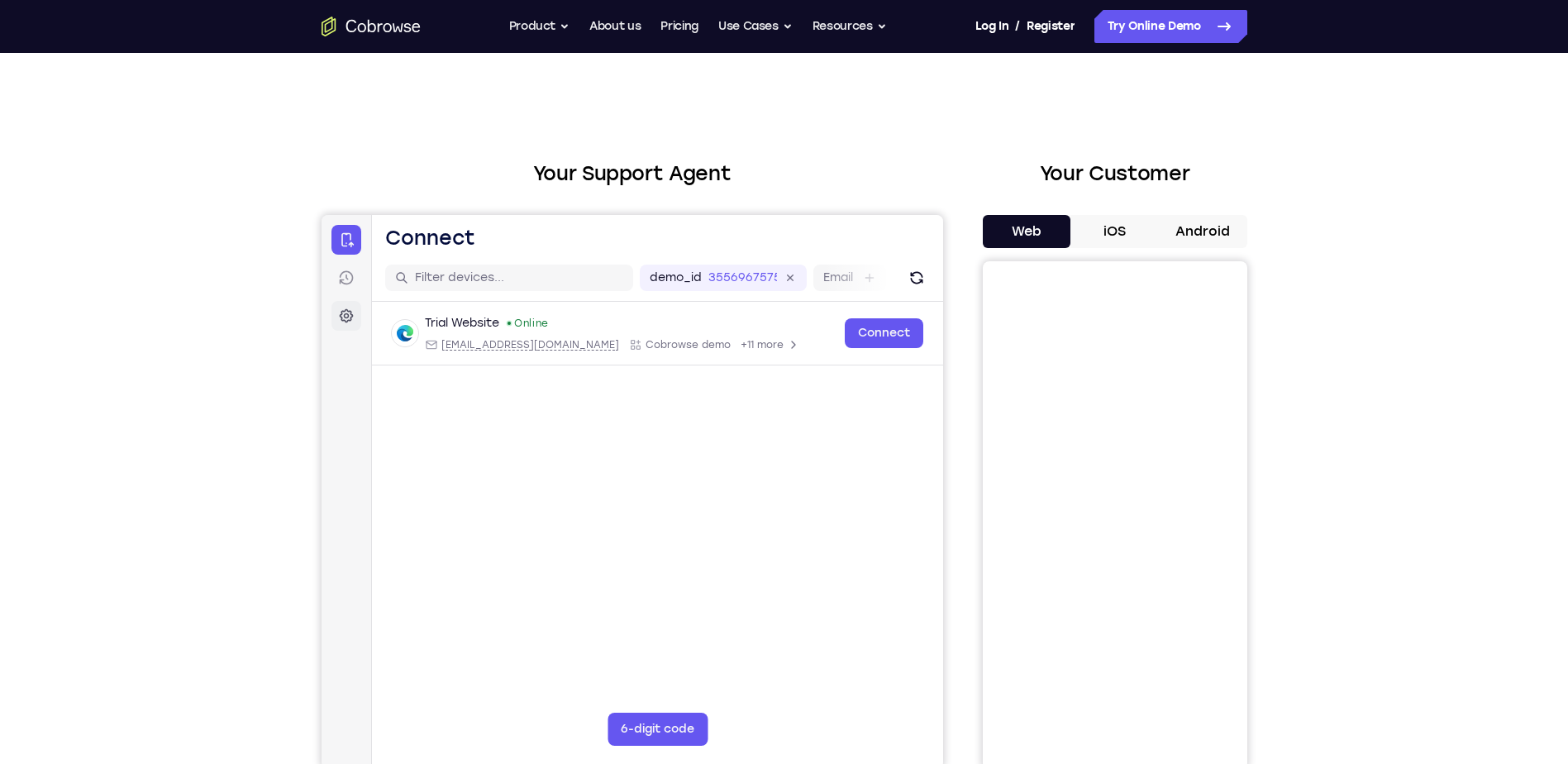
click at [349, 318] on icon at bounding box center [346, 316] width 14 height 14
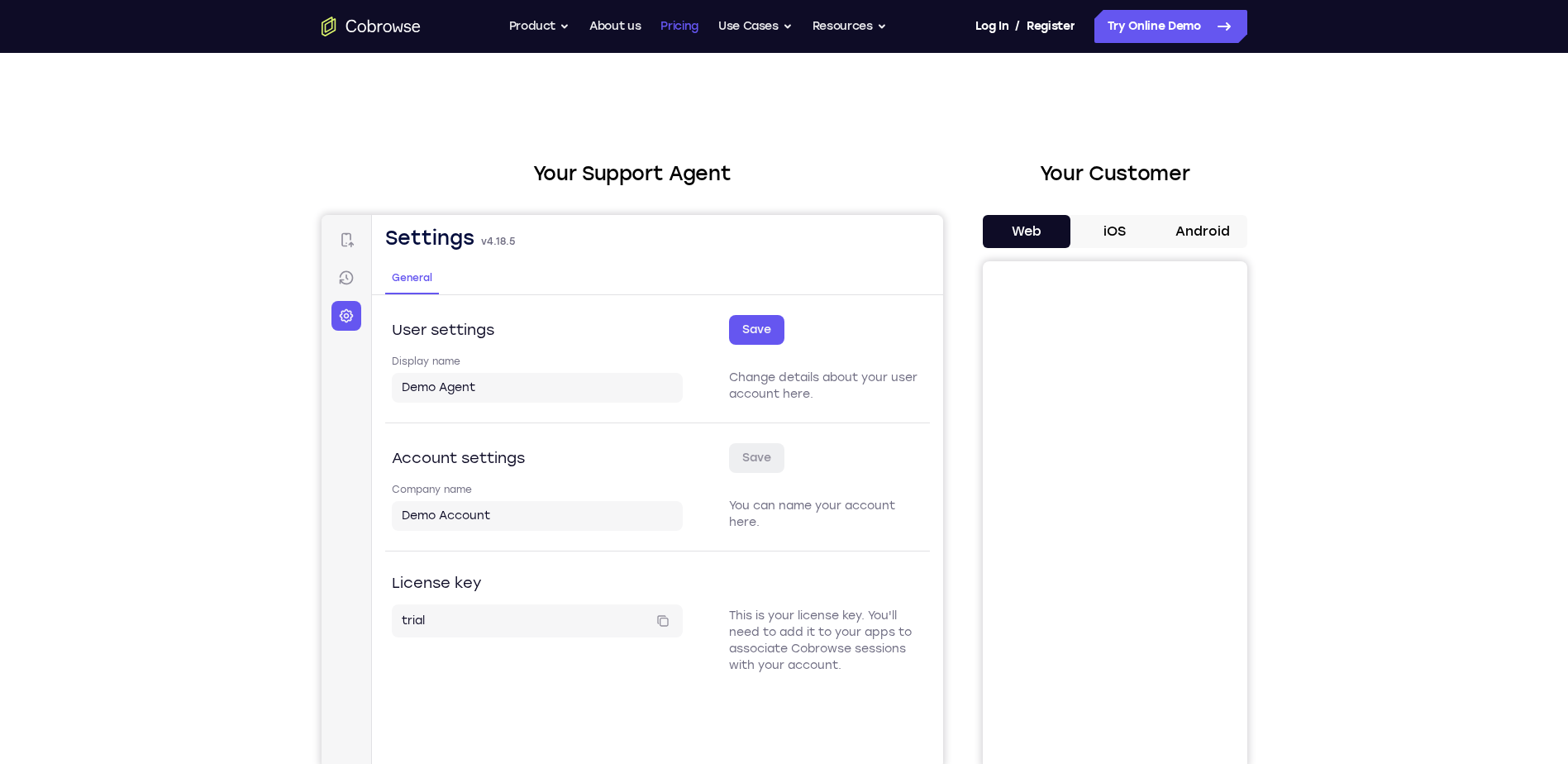
click at [680, 29] on link "Pricing" at bounding box center [679, 26] width 38 height 33
